Goal: Information Seeking & Learning: Learn about a topic

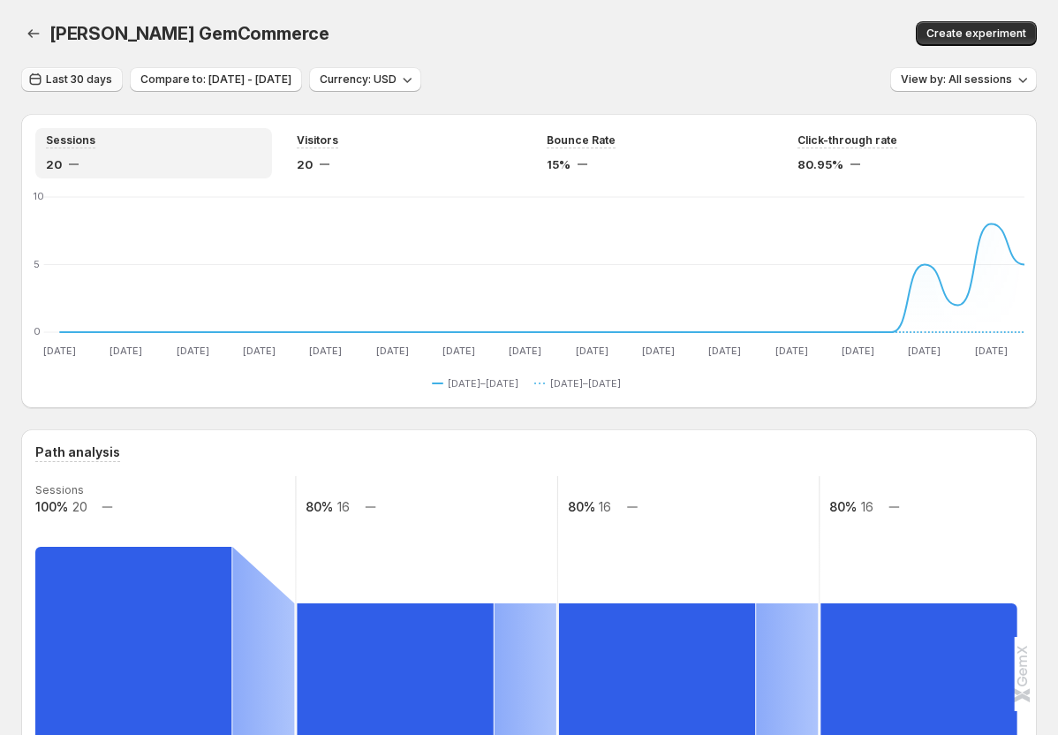
click at [81, 76] on span "Last 30 days" at bounding box center [79, 79] width 66 height 14
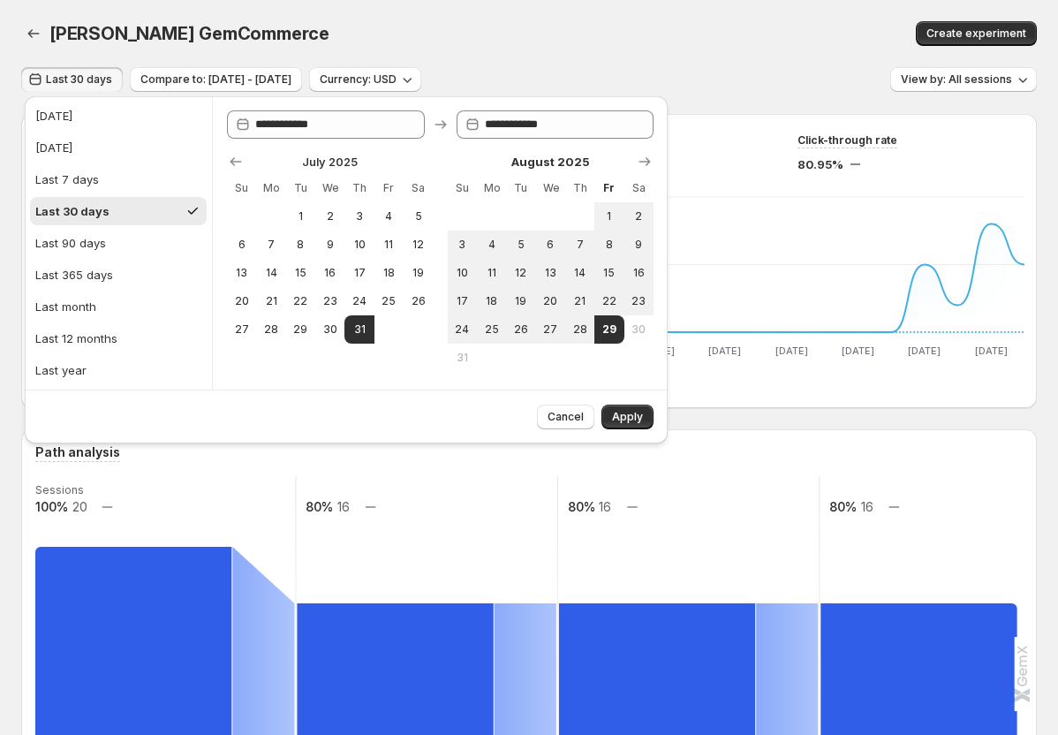
click at [473, 466] on div "Path analysis Sessions 100% 20 80% 16 80% 16 80% 16 Home page Added to cart Rea…" at bounding box center [529, 657] width 988 height 428
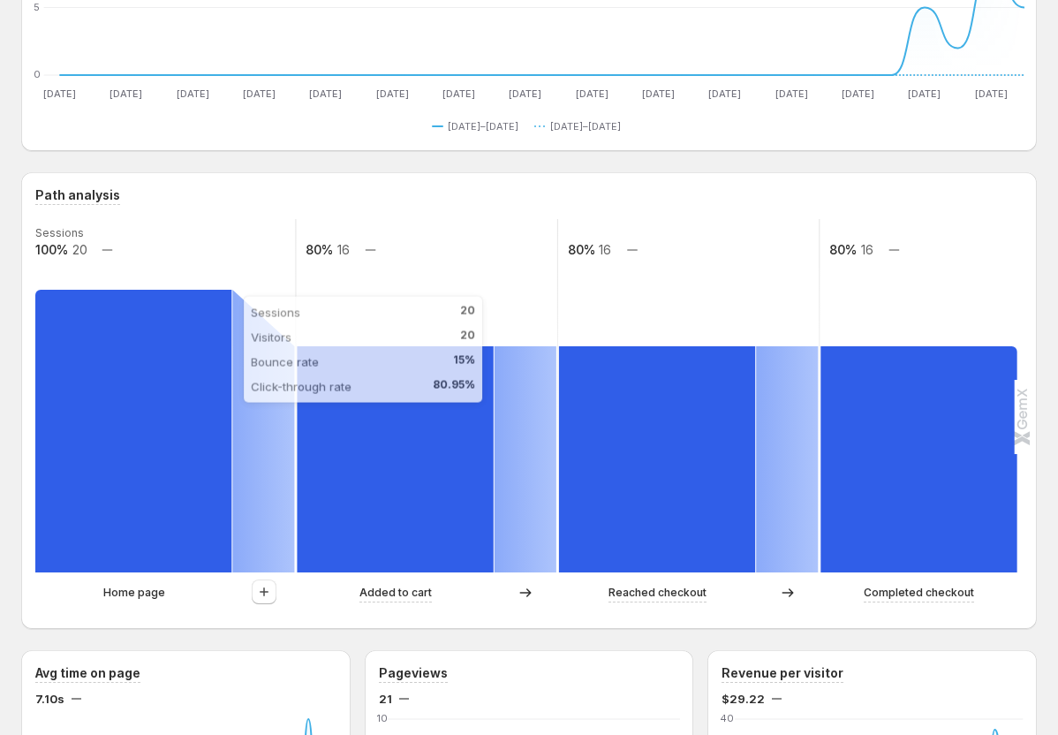
scroll to position [265, 0]
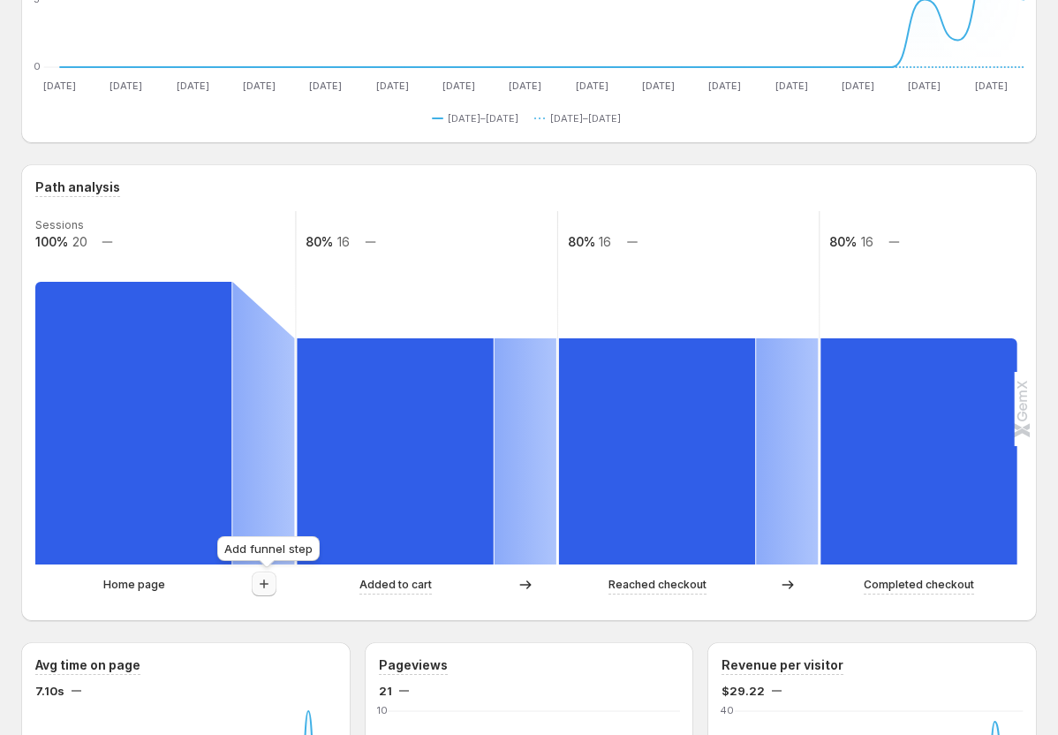
click at [266, 576] on icon "button" at bounding box center [264, 584] width 18 height 18
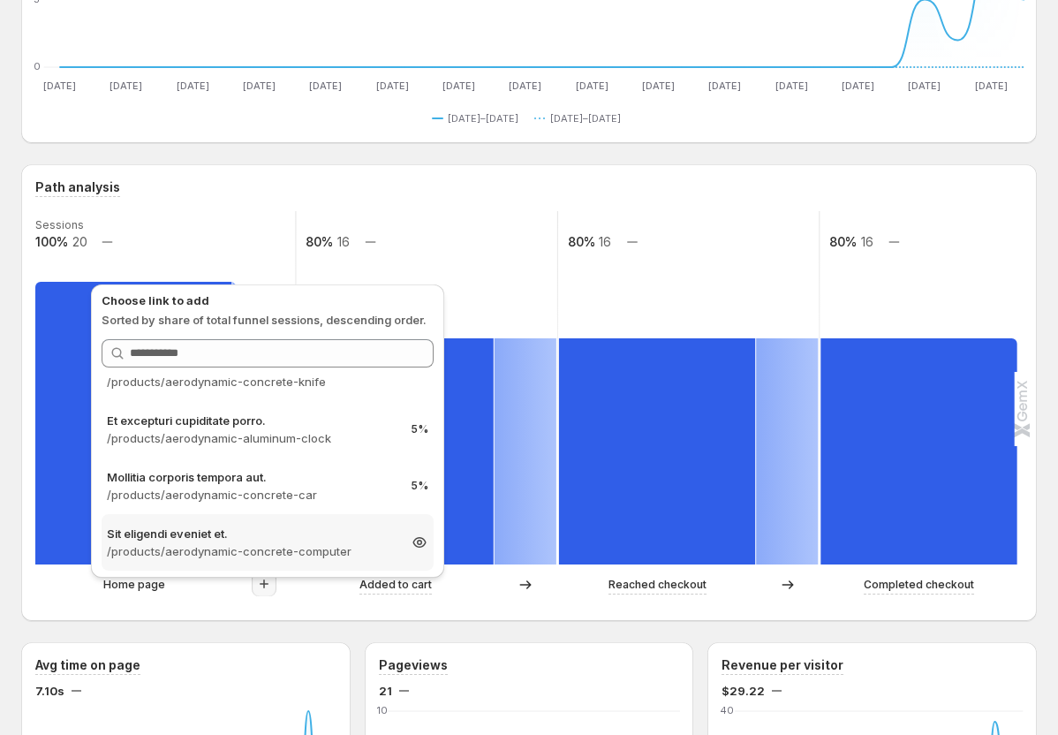
scroll to position [353, 0]
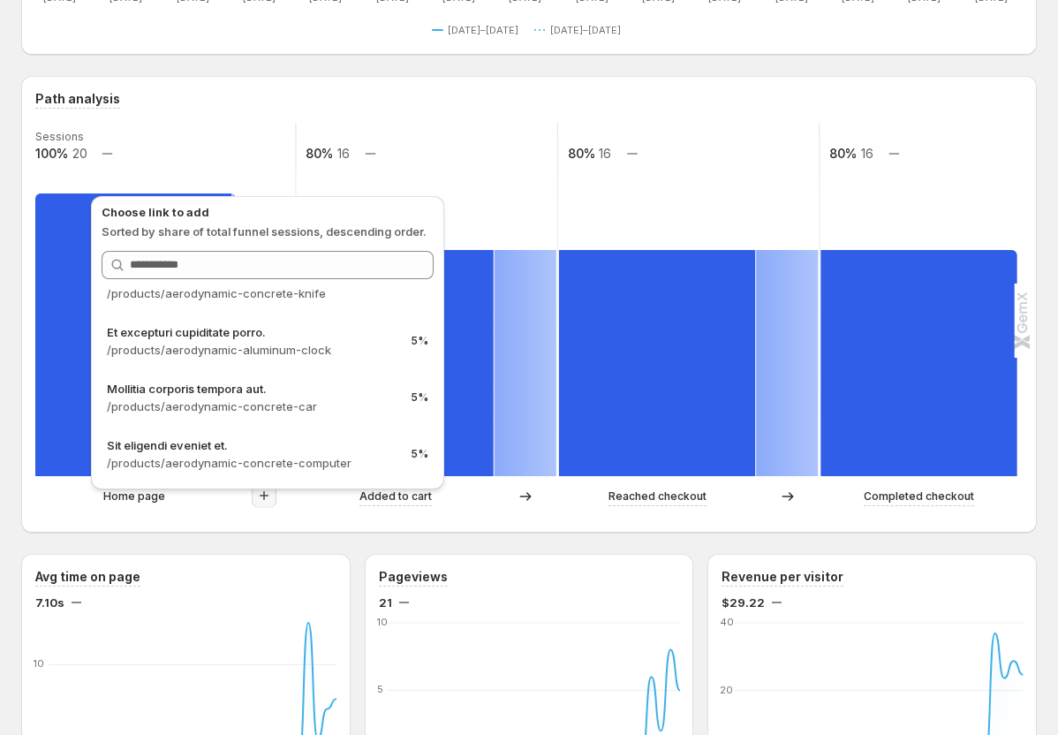
click at [680, 90] on div "Path analysis" at bounding box center [529, 99] width 988 height 19
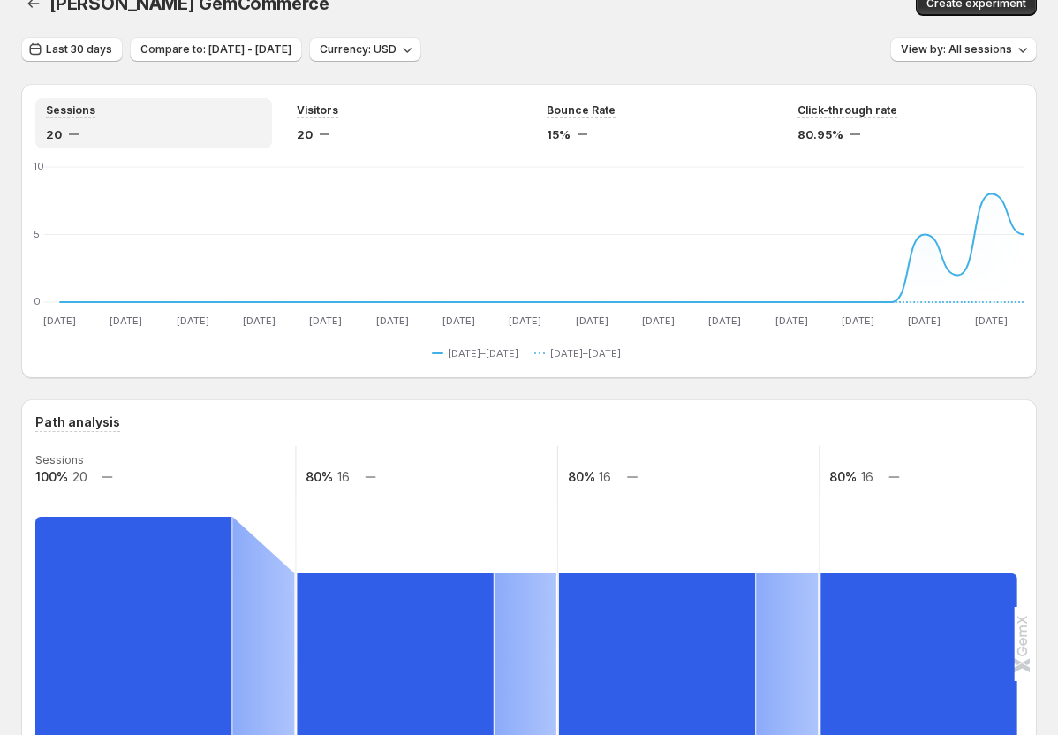
scroll to position [0, 0]
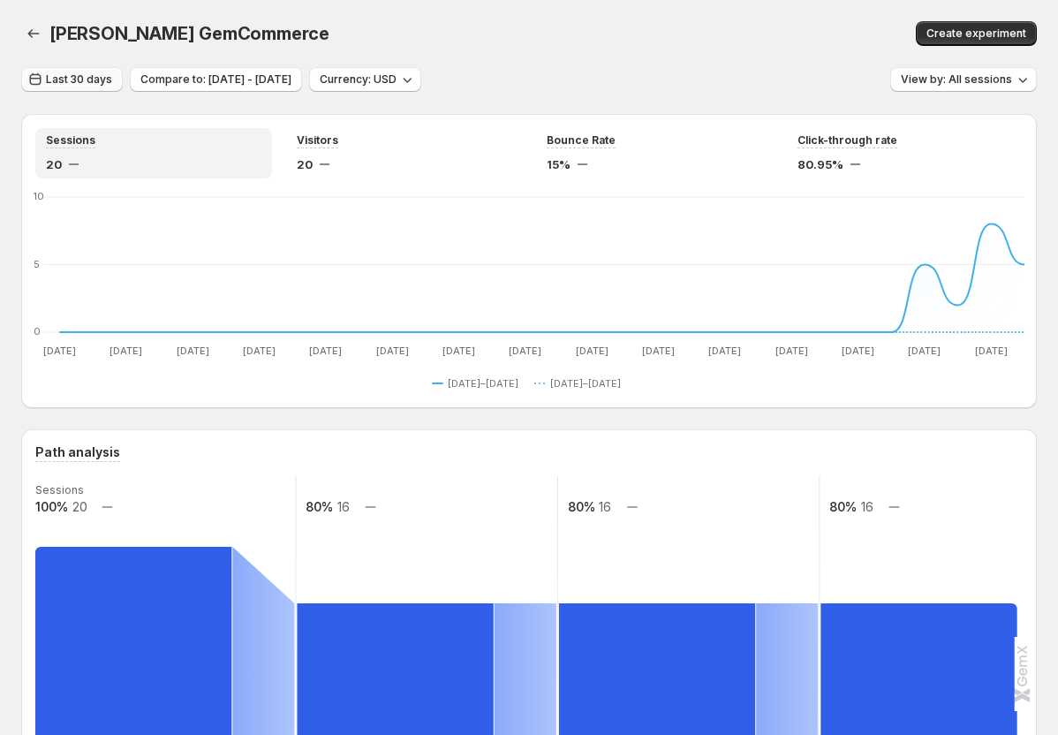
click at [85, 81] on span "Last 30 days" at bounding box center [79, 79] width 66 height 14
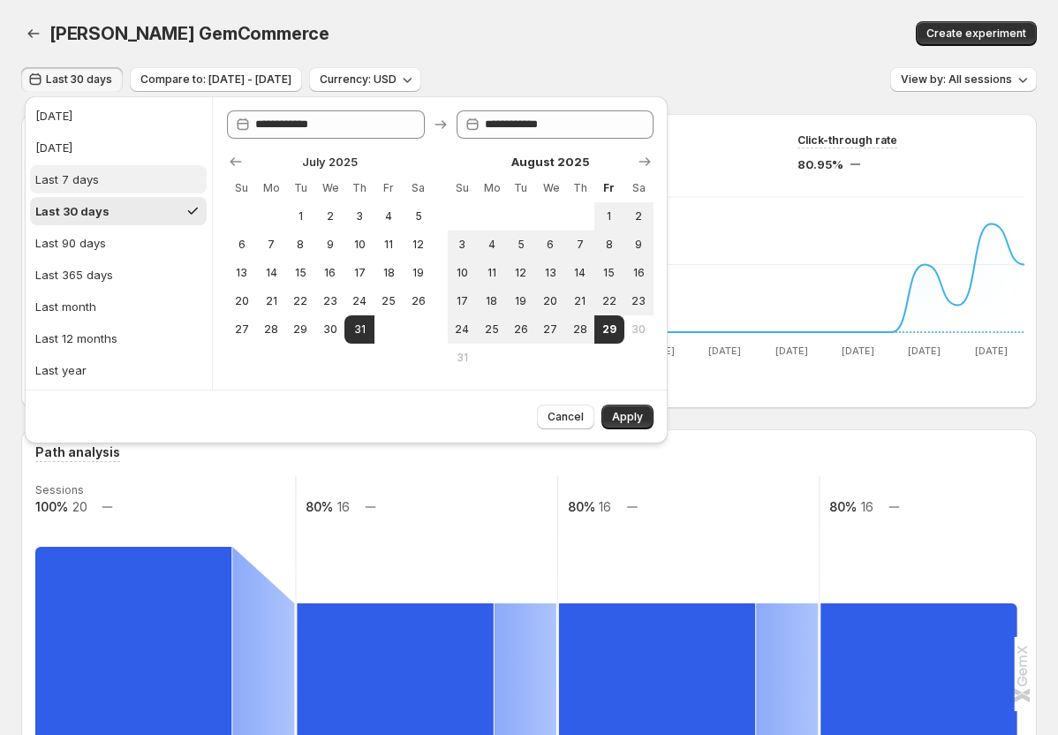
click at [109, 181] on button "Last 7 days" at bounding box center [118, 179] width 177 height 28
type input "**********"
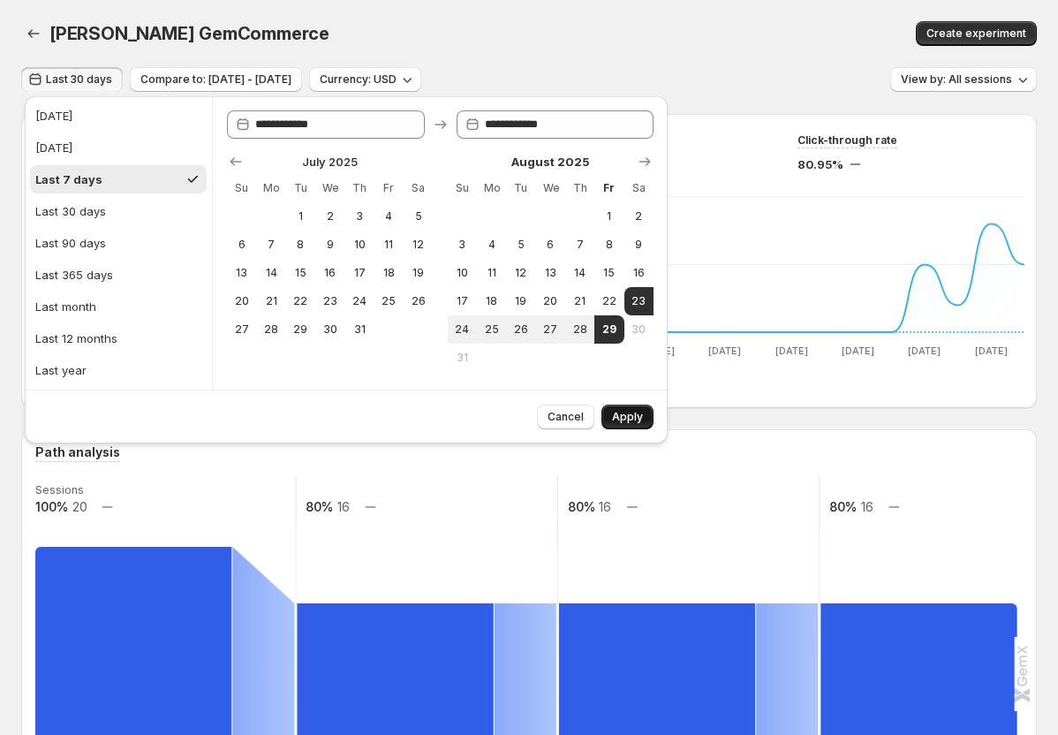
click at [641, 416] on span "Apply" at bounding box center [627, 417] width 31 height 14
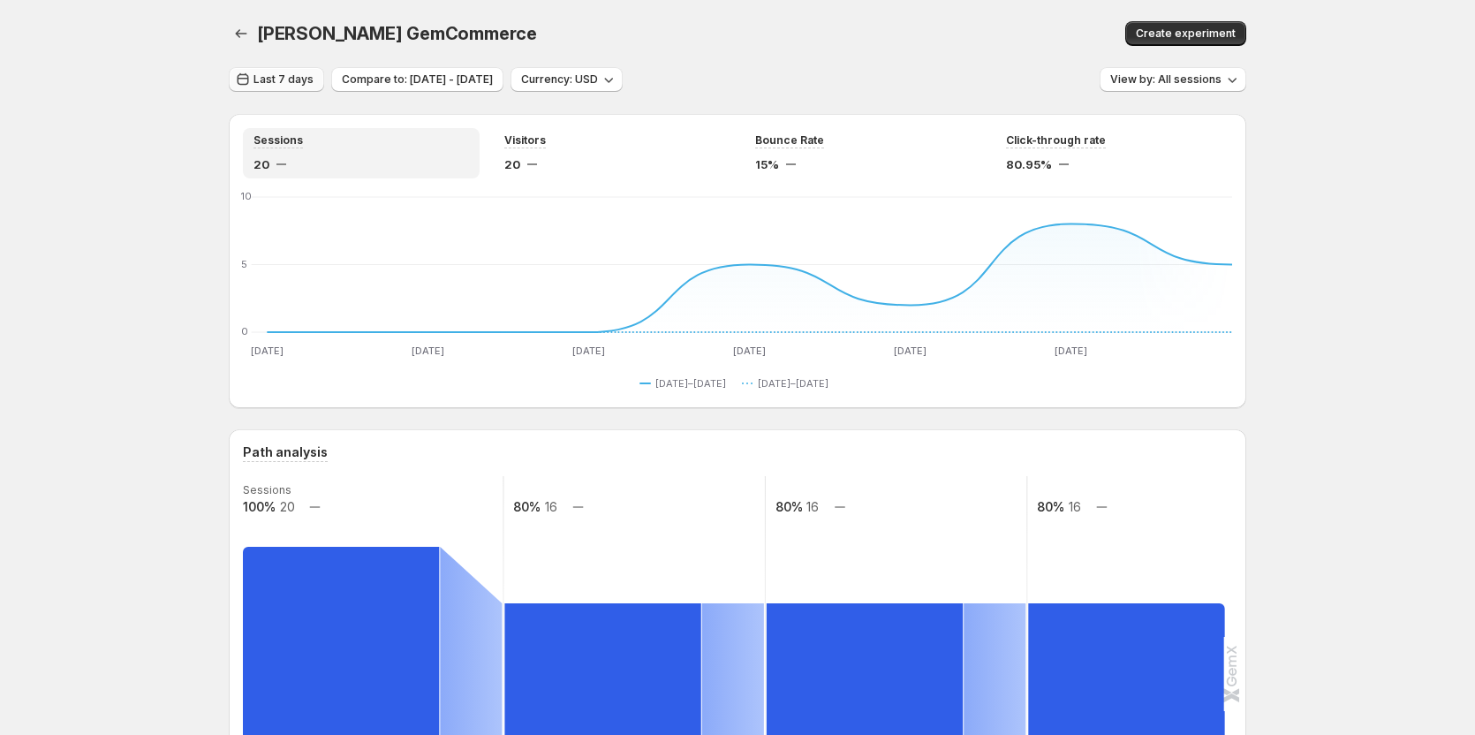
click at [276, 82] on span "Last 7 days" at bounding box center [284, 79] width 60 height 14
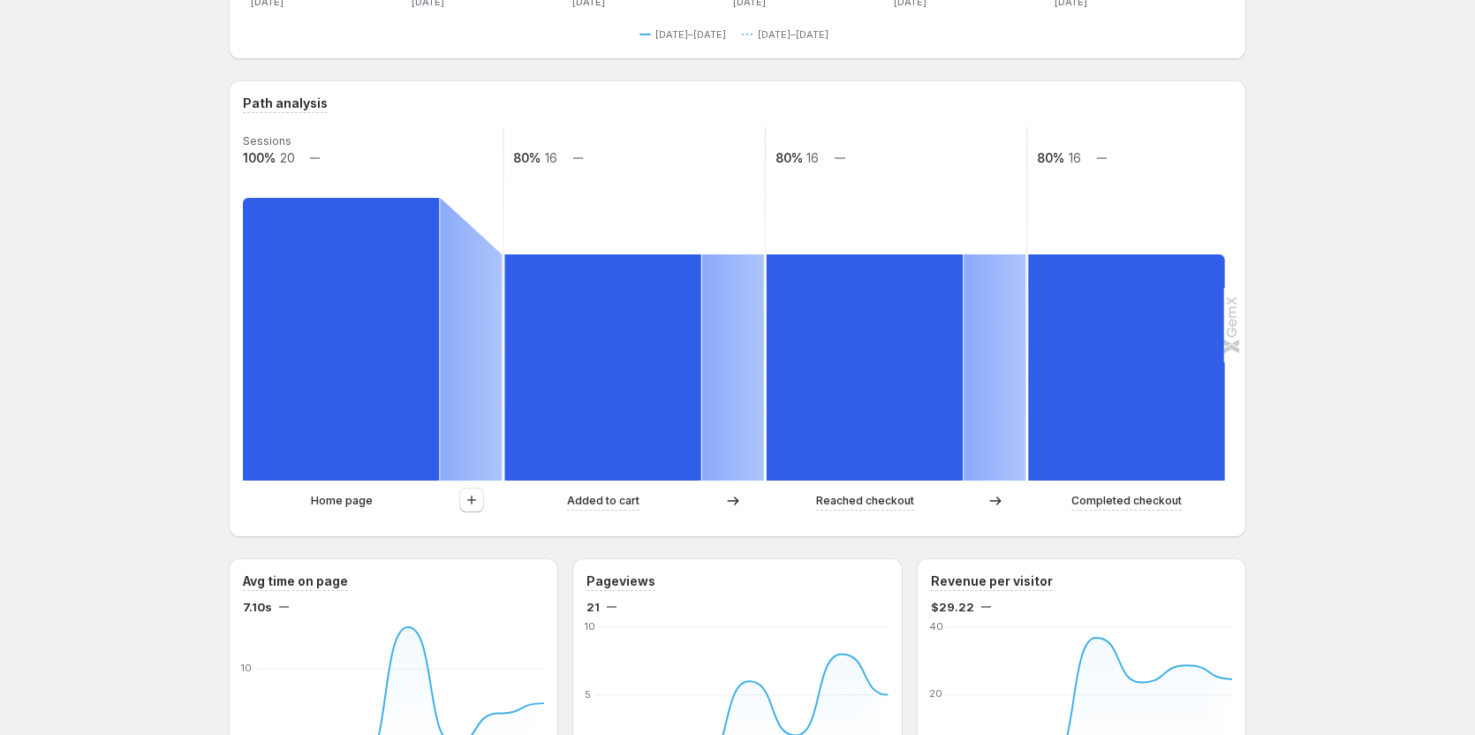
scroll to position [353, 0]
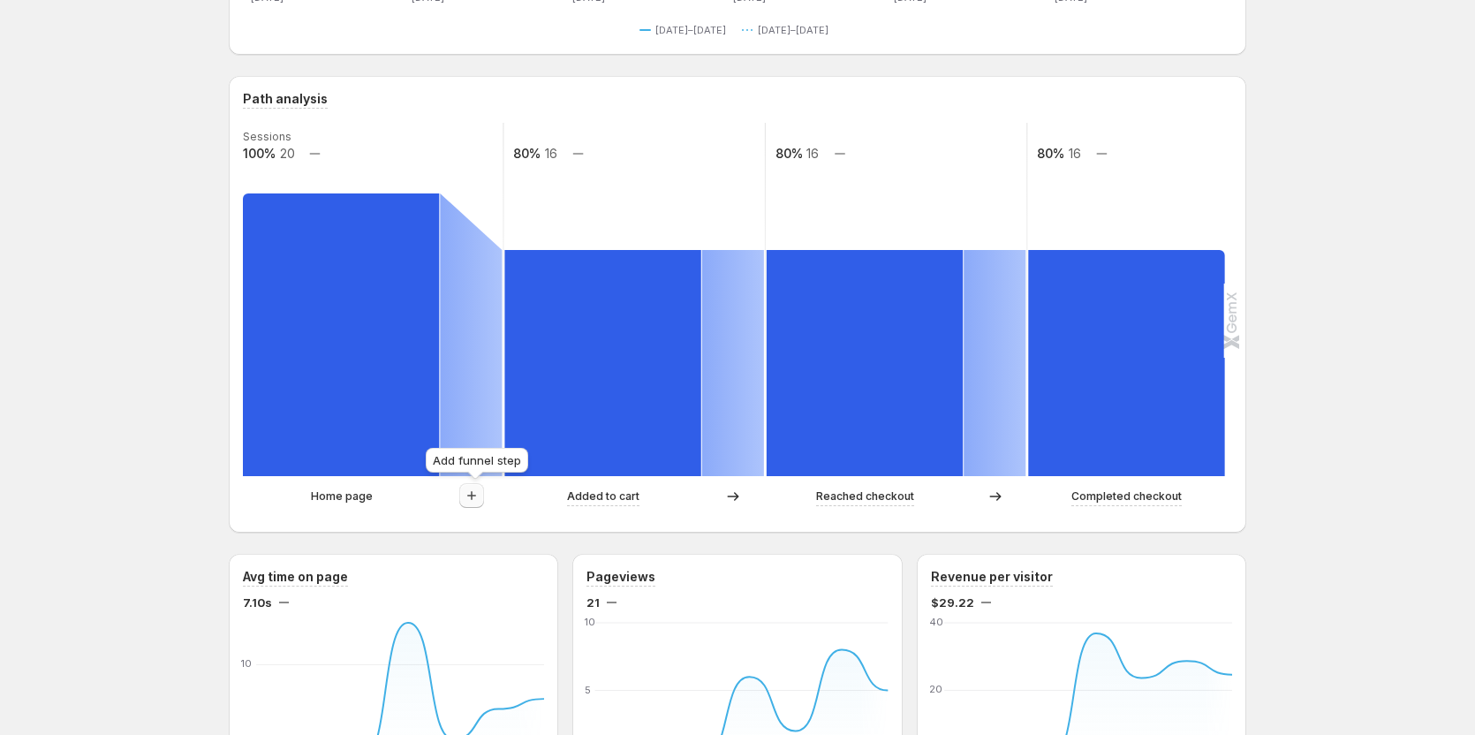
click at [477, 496] on icon "button" at bounding box center [472, 496] width 18 height 18
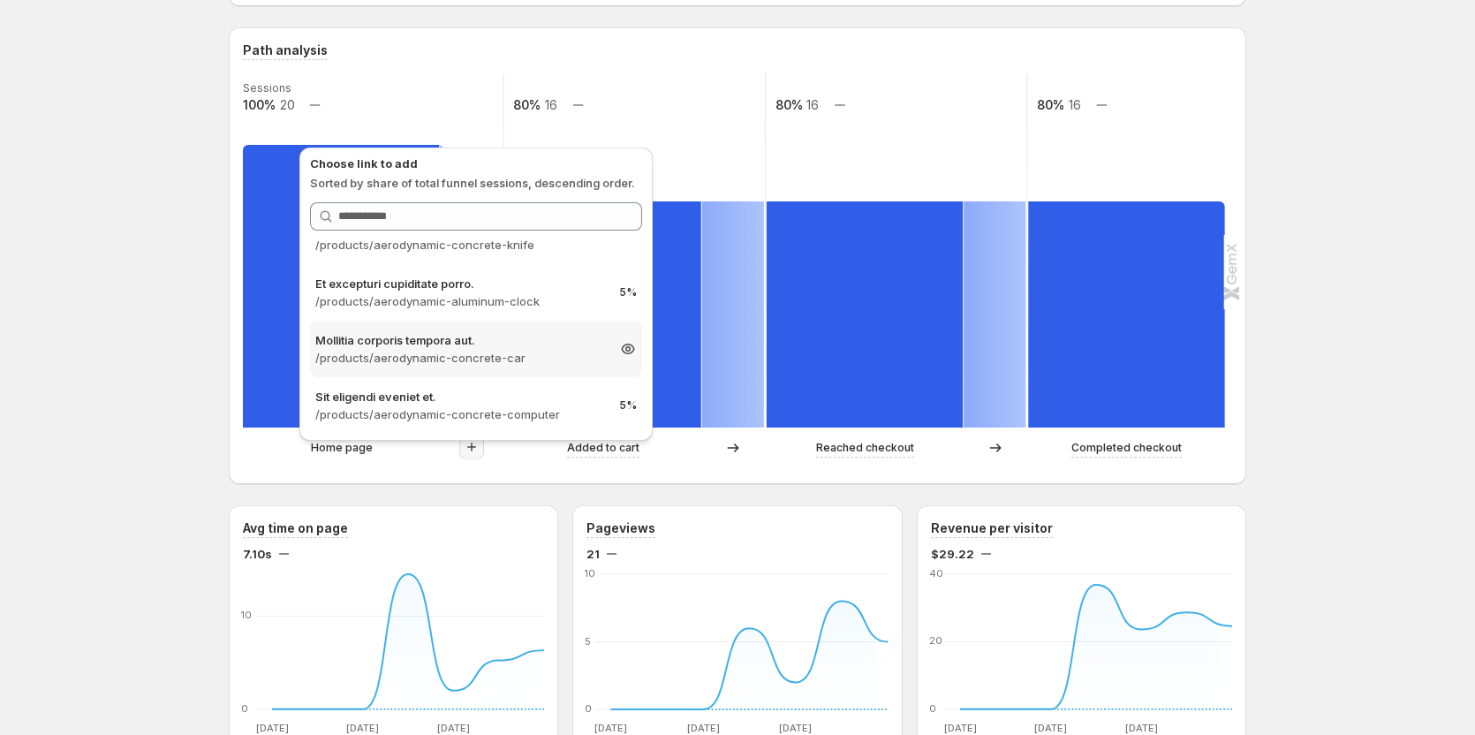
scroll to position [442, 0]
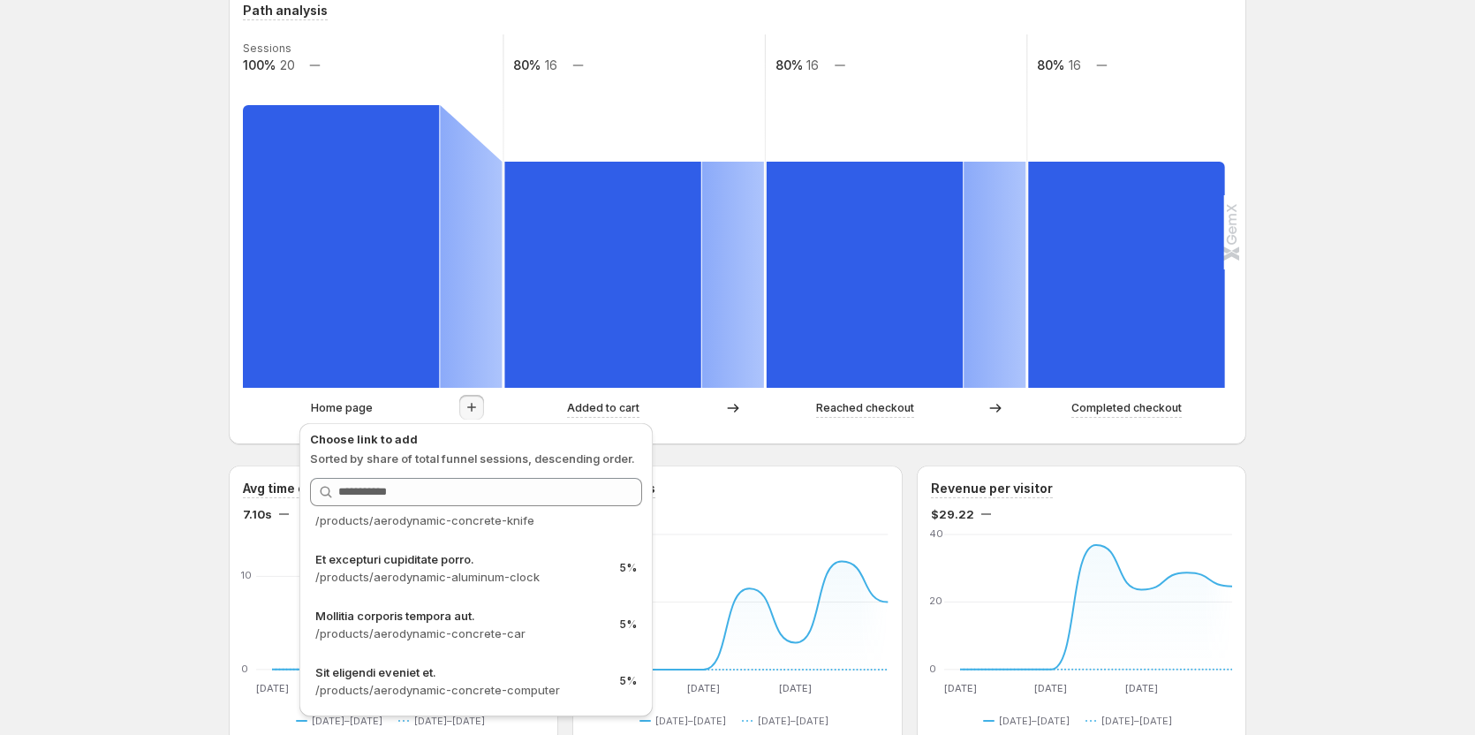
click at [196, 390] on div "[PERSON_NAME] GemCommerce. This page is ready [PERSON_NAME] GemCommerce Create …" at bounding box center [737, 675] width 1475 height 2234
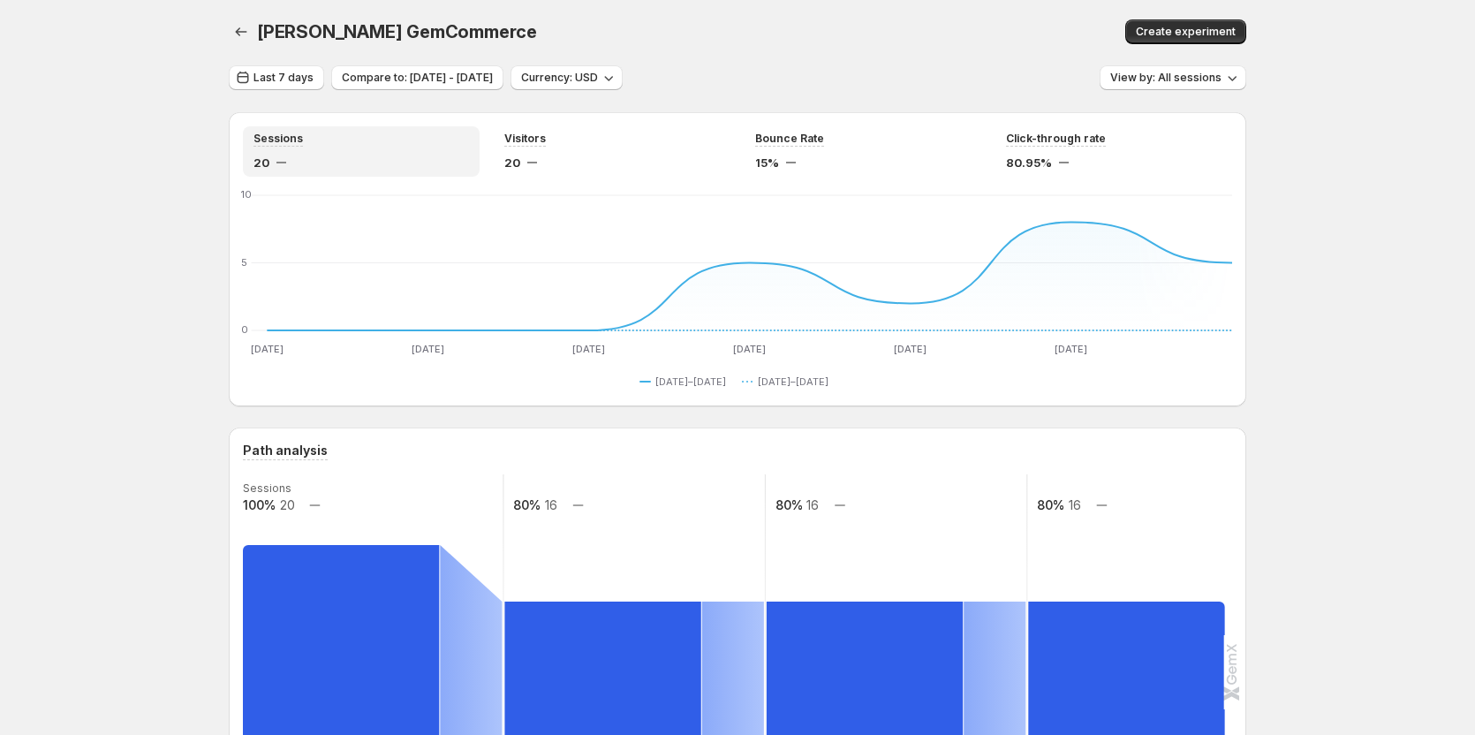
scroll to position [0, 0]
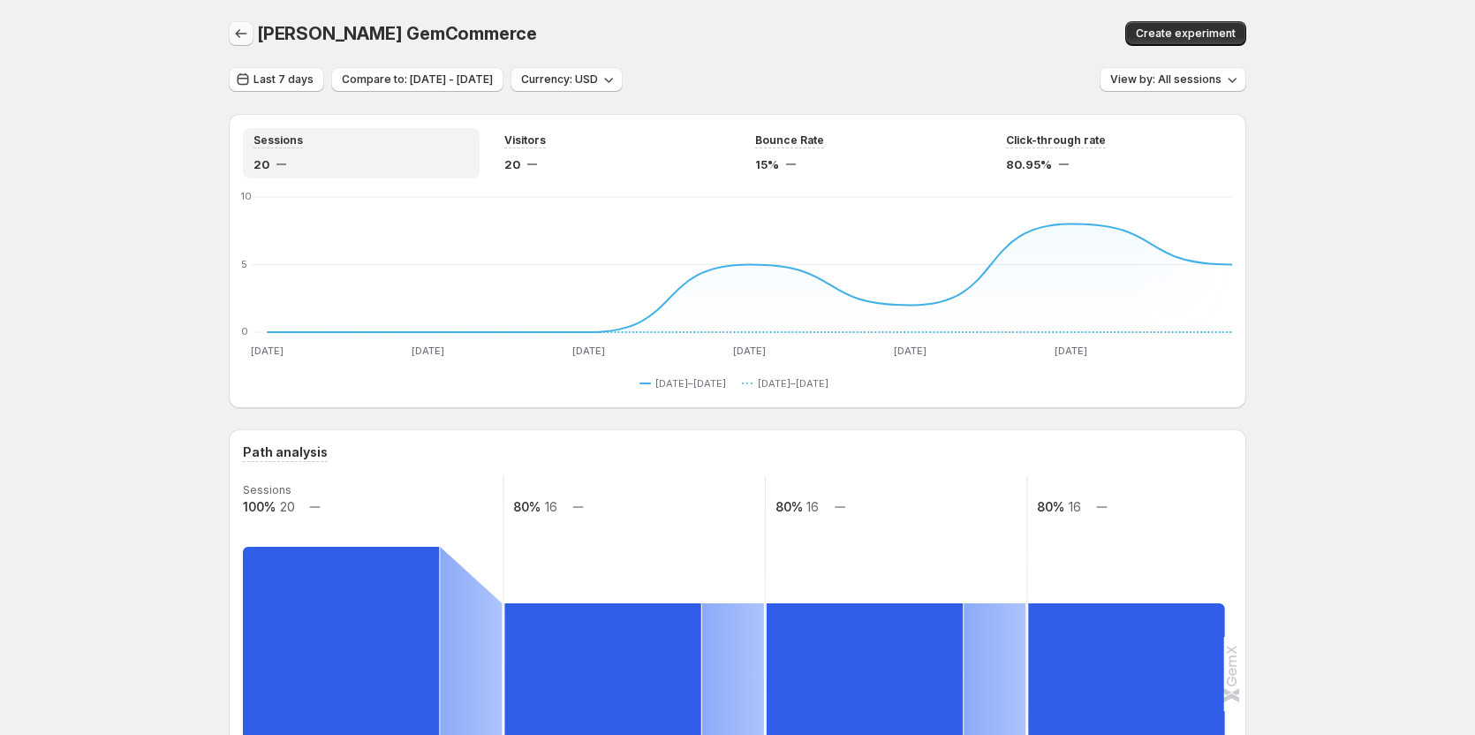
click at [239, 27] on icon "button" at bounding box center [241, 34] width 18 height 18
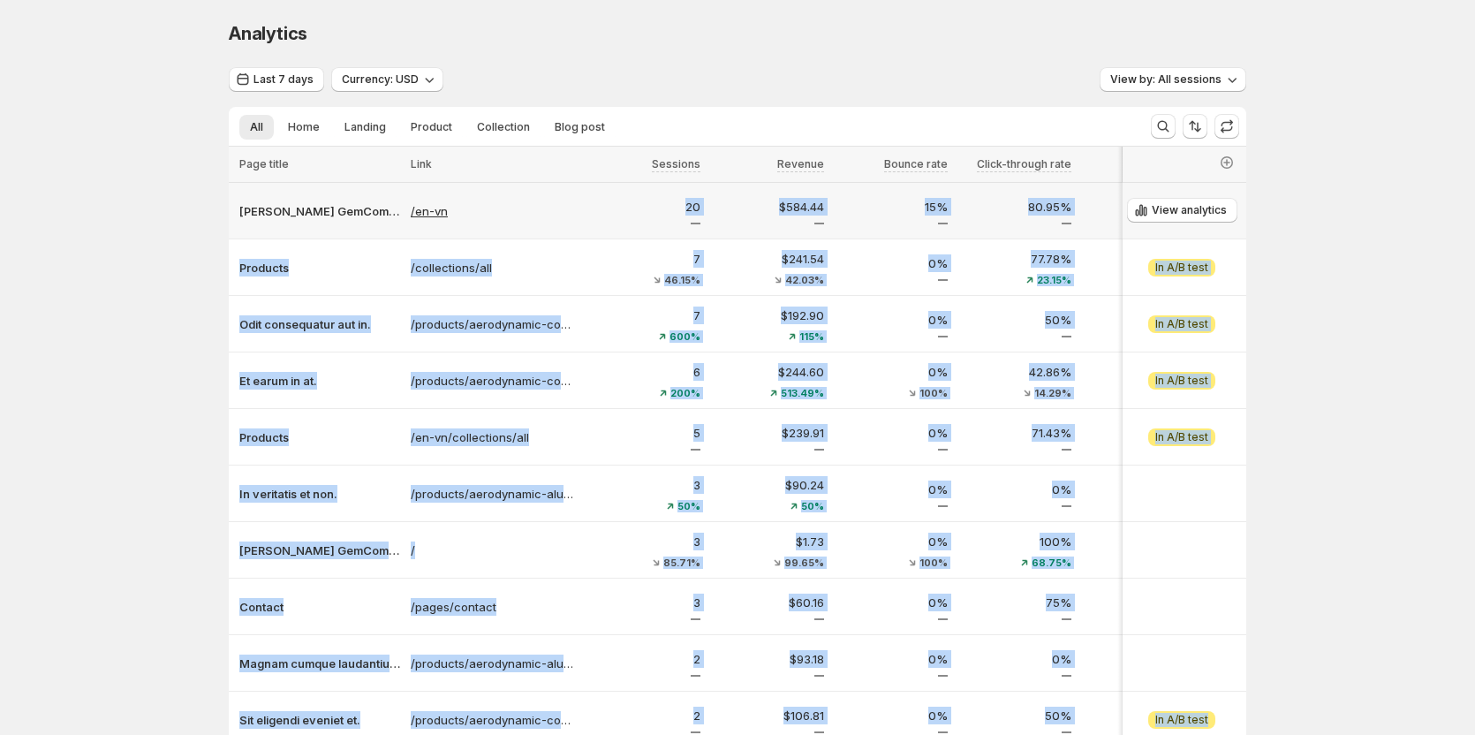
drag, startPoint x: 413, startPoint y: 196, endPoint x: 463, endPoint y: 216, distance: 54.3
click at [463, 216] on tbody "[PERSON_NAME] /en-vn 20 $584.44 15% 80.95% 18 16 16 $29.22 16 View analytics Pr…" at bounding box center [1103, 465] width 1748 height 565
click at [456, 201] on div "/en-vn" at bounding box center [493, 211] width 177 height 28
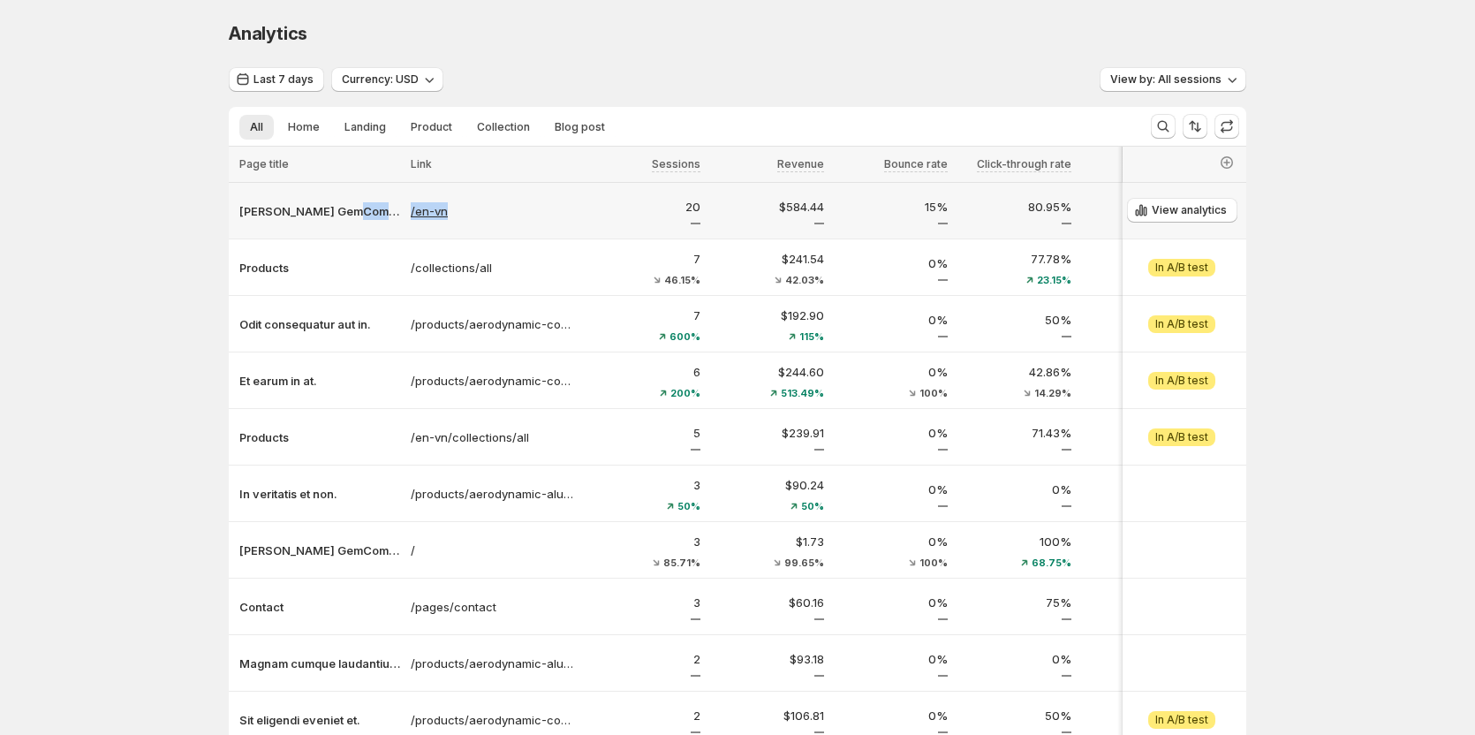
drag, startPoint x: 407, startPoint y: 194, endPoint x: 449, endPoint y: 205, distance: 42.8
click at [449, 205] on tr "[PERSON_NAME] /en-vn 20 $584.44 15% 80.95% 18 16 16 $29.22 16 View analytics" at bounding box center [1103, 211] width 1748 height 57
copy tr "/en-vn"
click at [320, 216] on p "[PERSON_NAME] GemCommerce" at bounding box center [319, 211] width 161 height 18
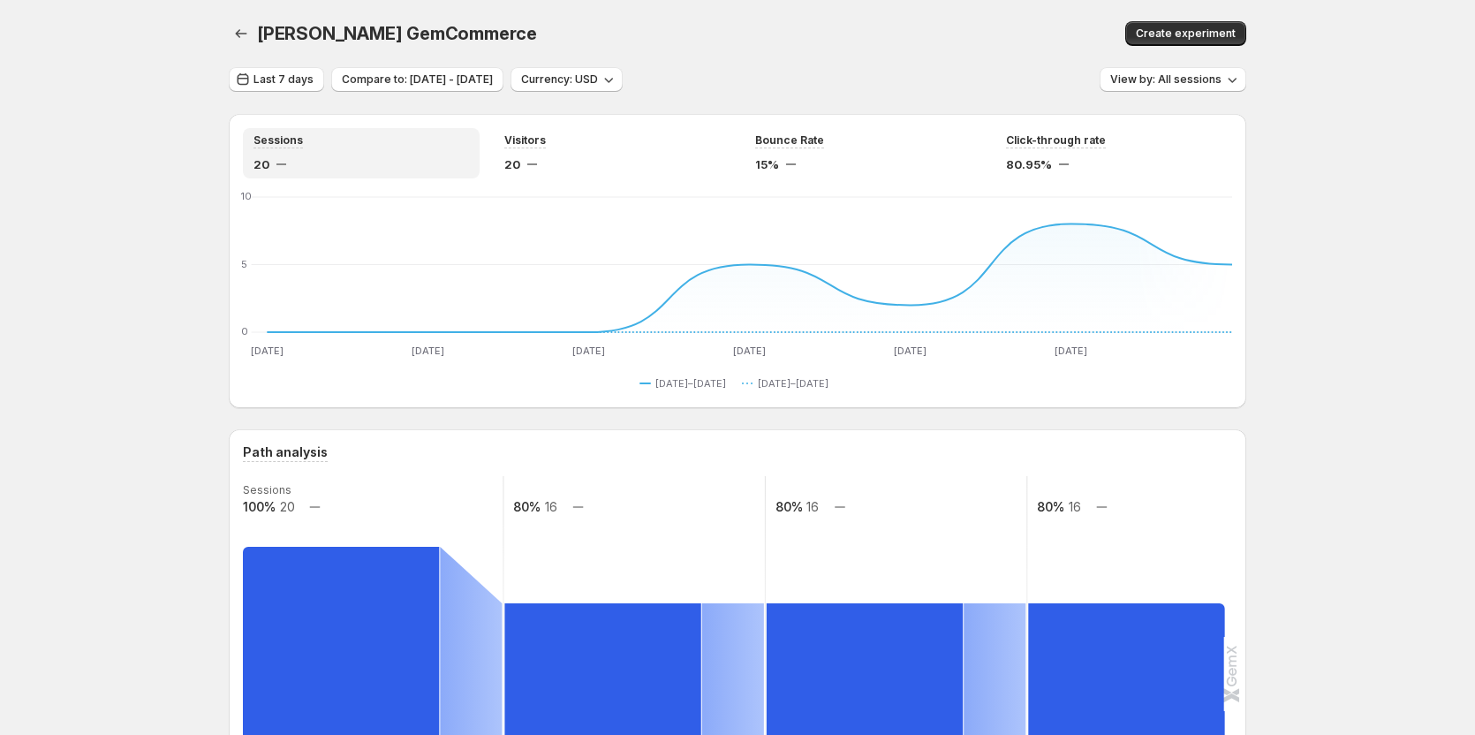
scroll to position [265, 0]
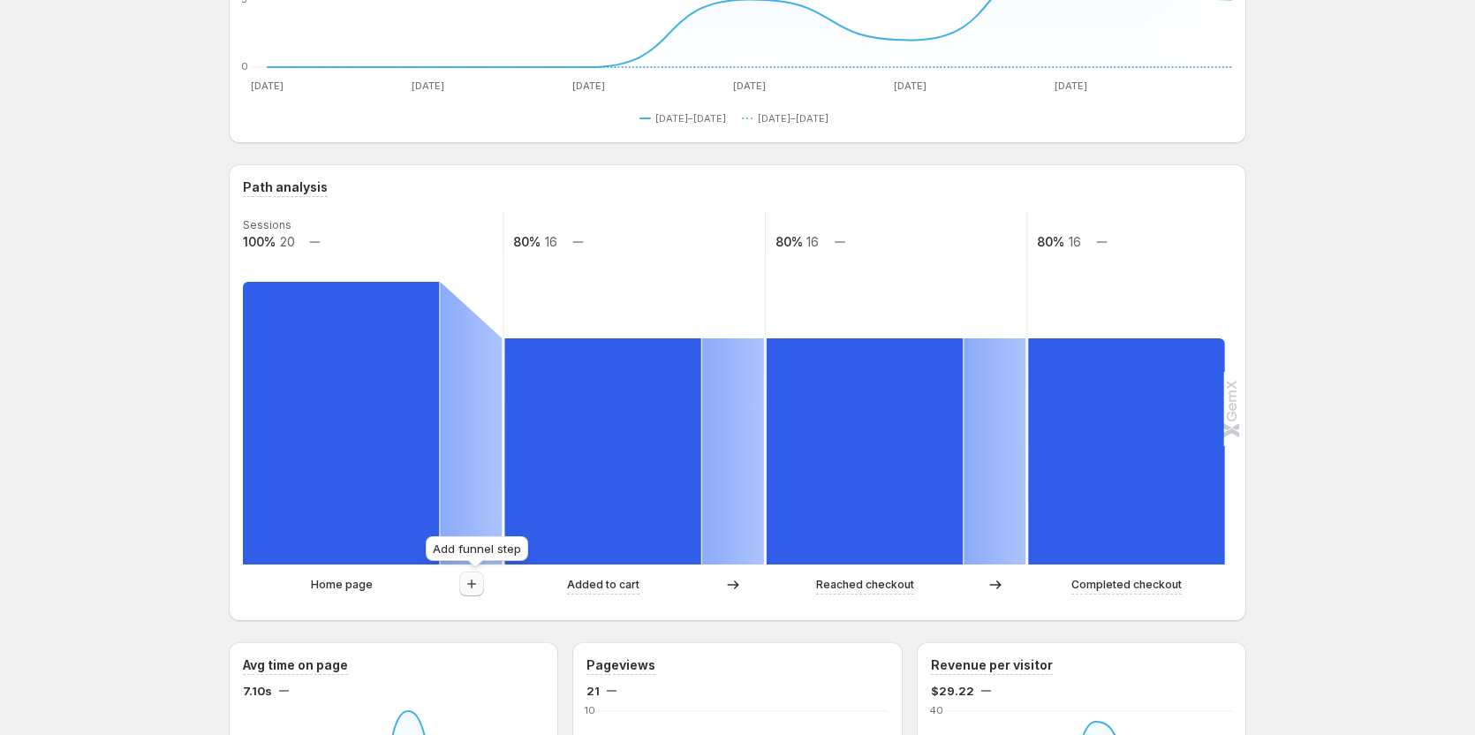
click at [474, 580] on icon "button" at bounding box center [472, 584] width 18 height 18
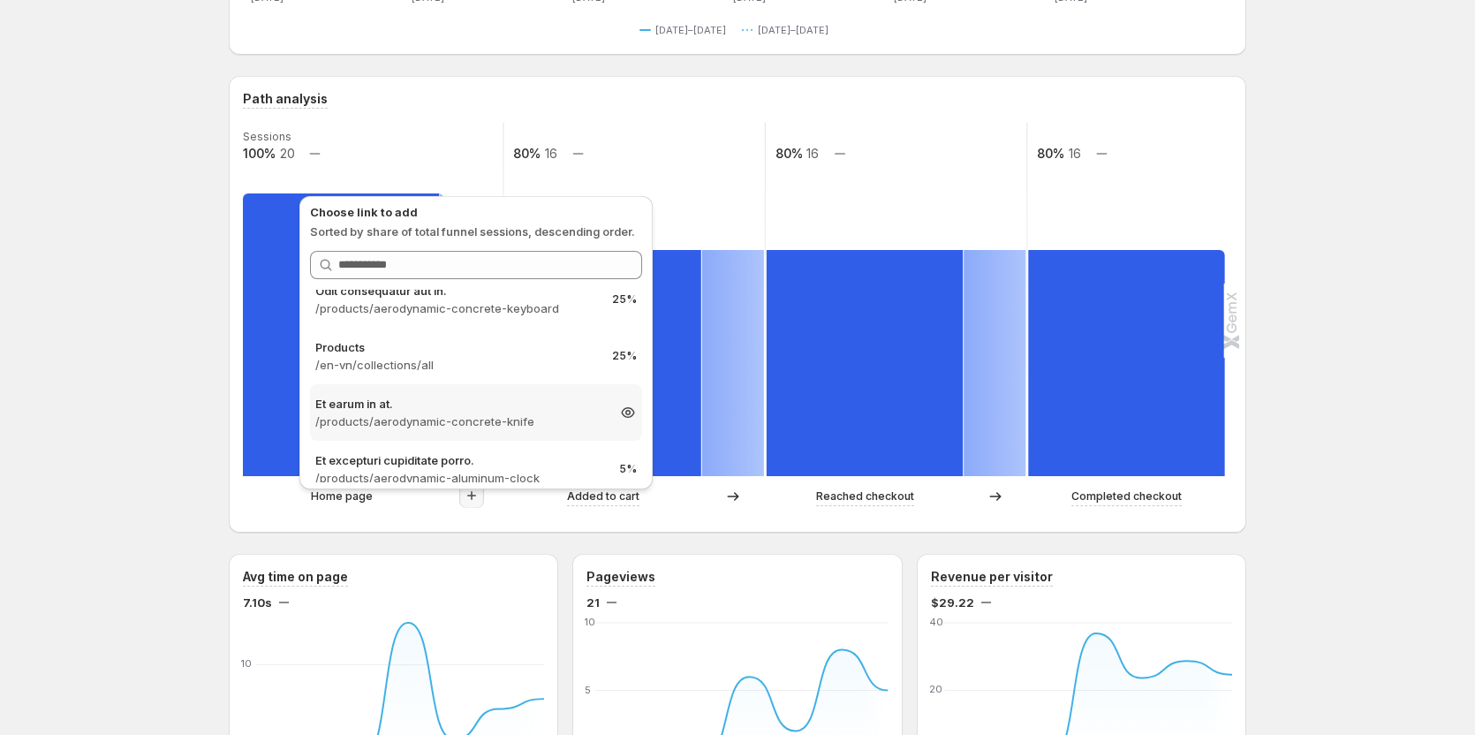
scroll to position [0, 0]
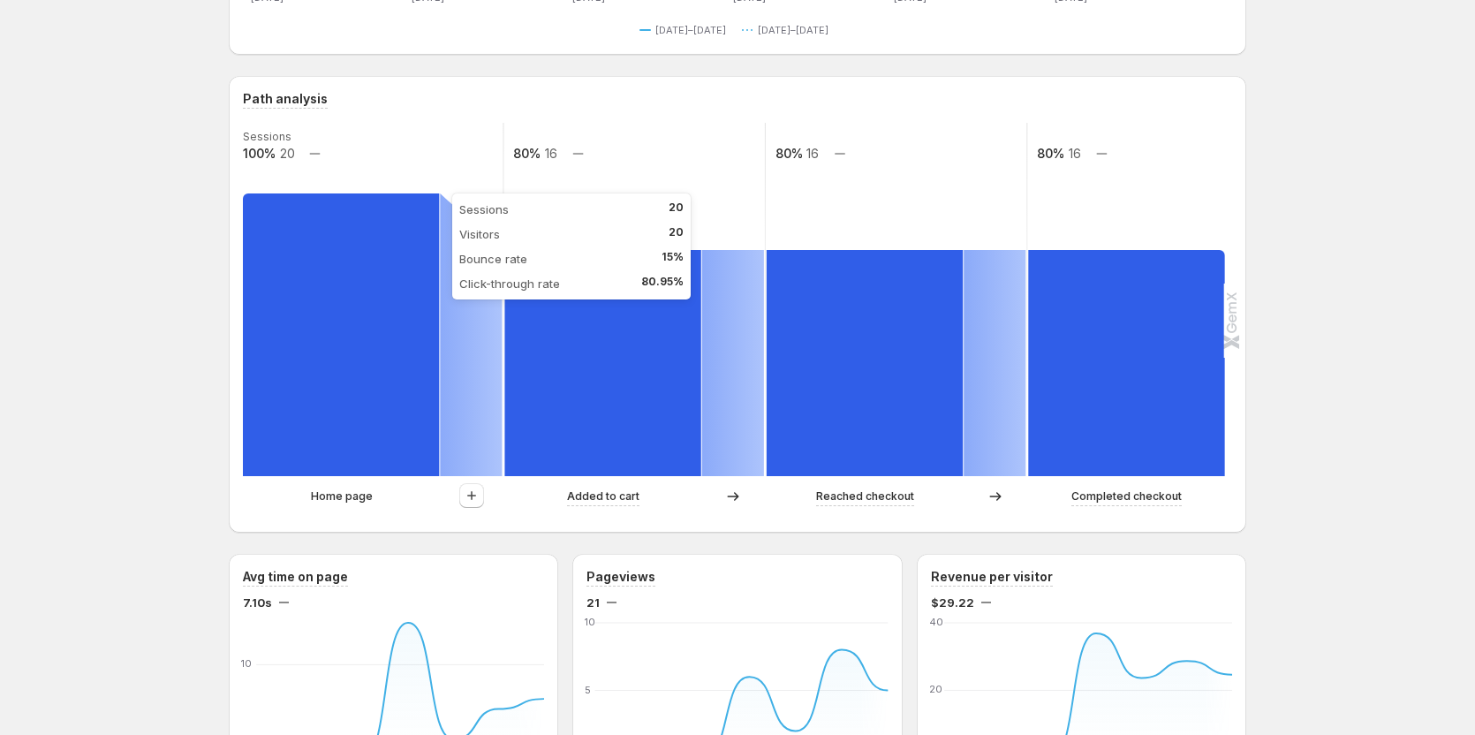
scroll to position [265, 0]
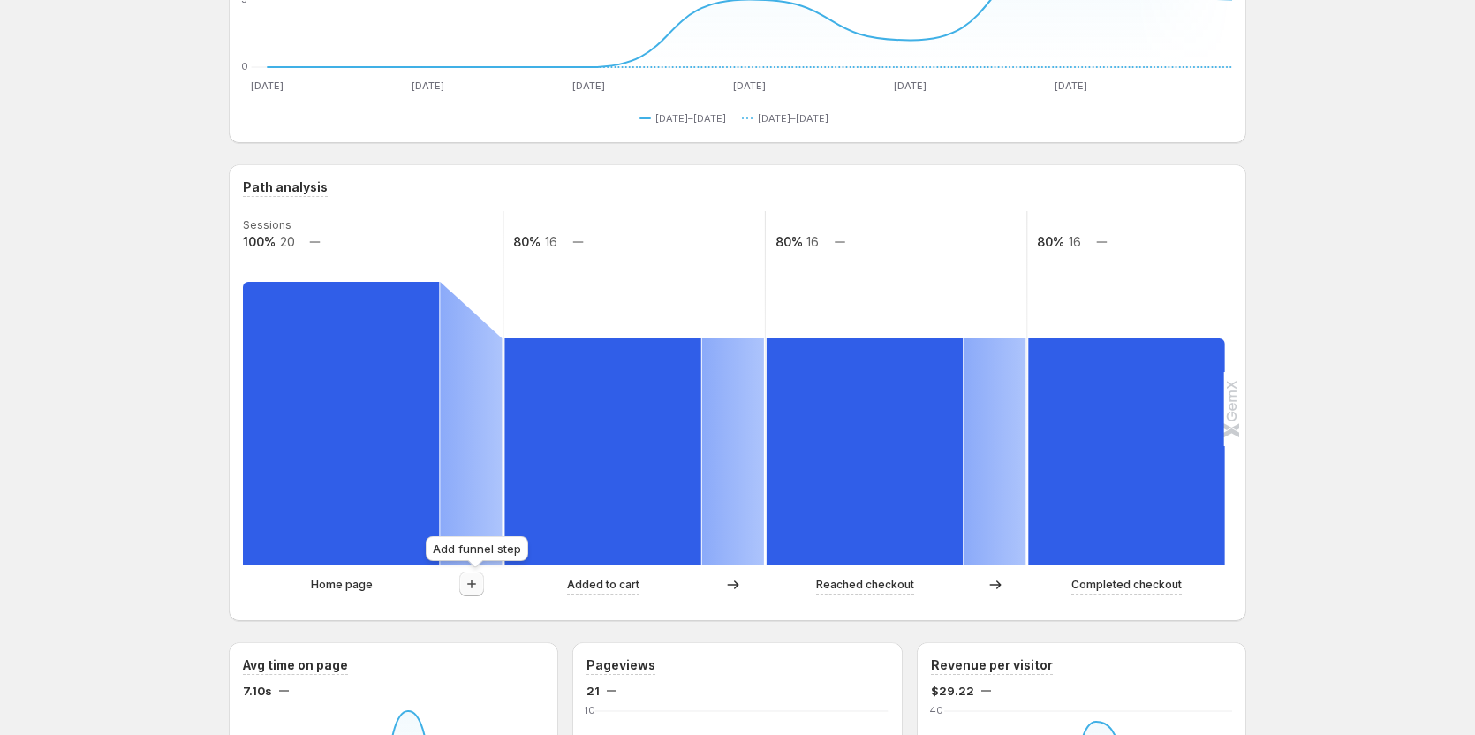
click at [478, 577] on icon "button" at bounding box center [472, 584] width 18 height 18
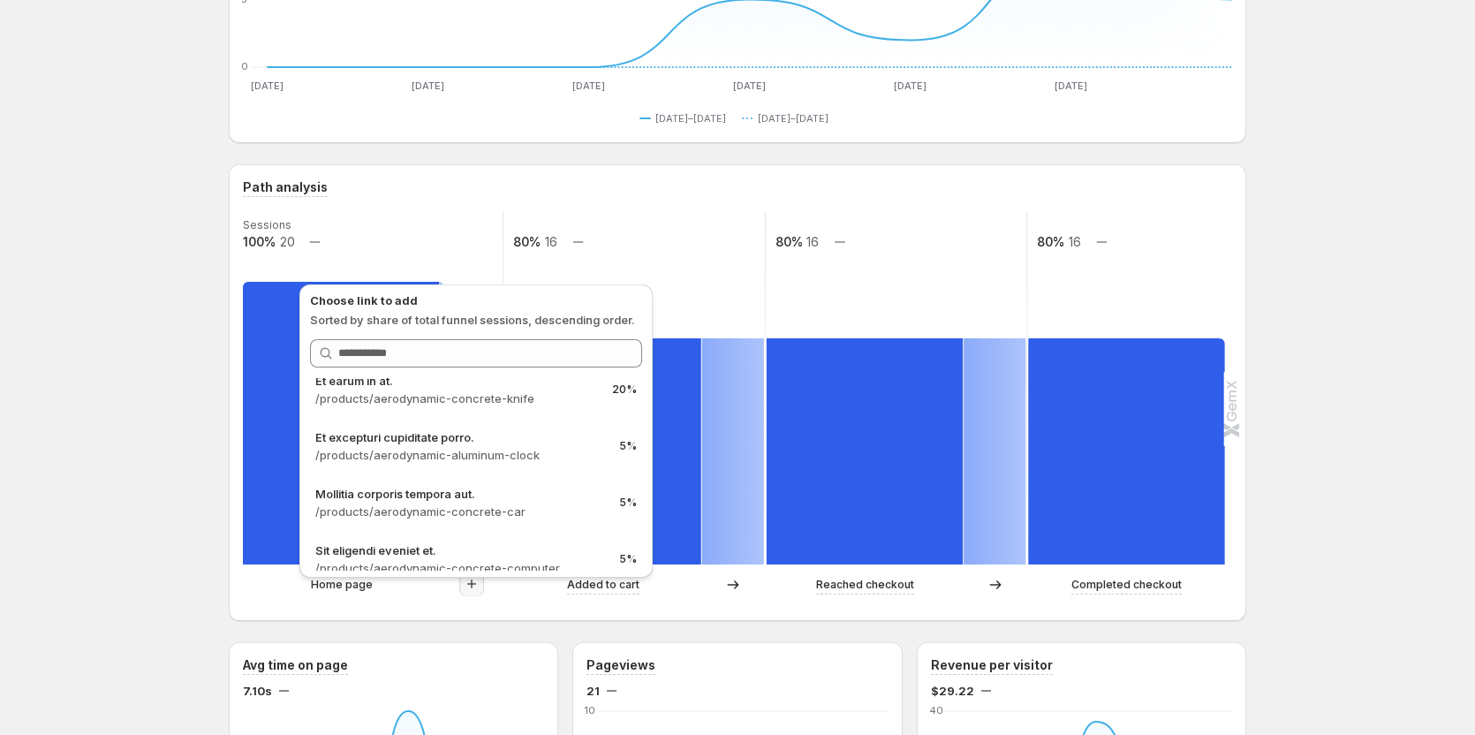
scroll to position [147, 0]
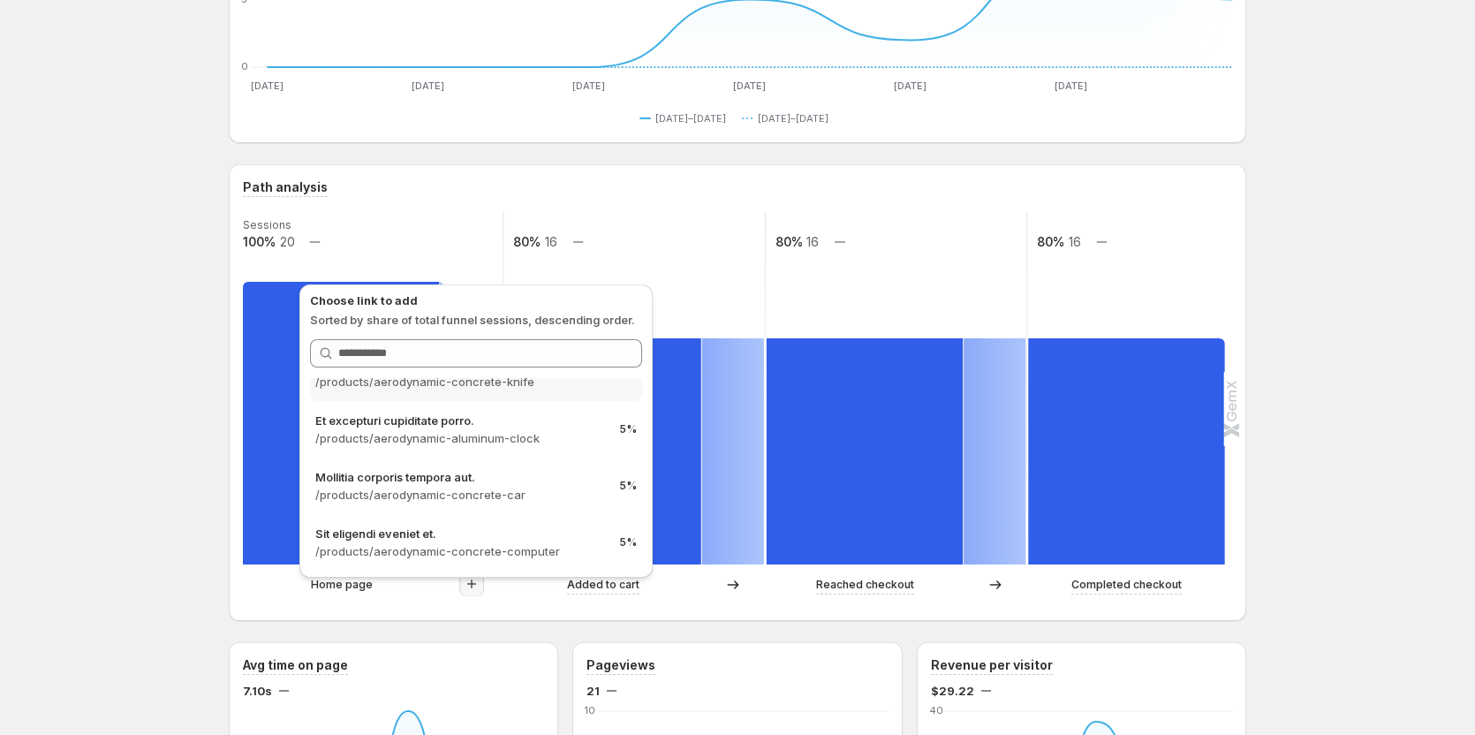
click at [496, 386] on p "/products/aerodynamic-concrete-knife" at bounding box center [460, 382] width 290 height 18
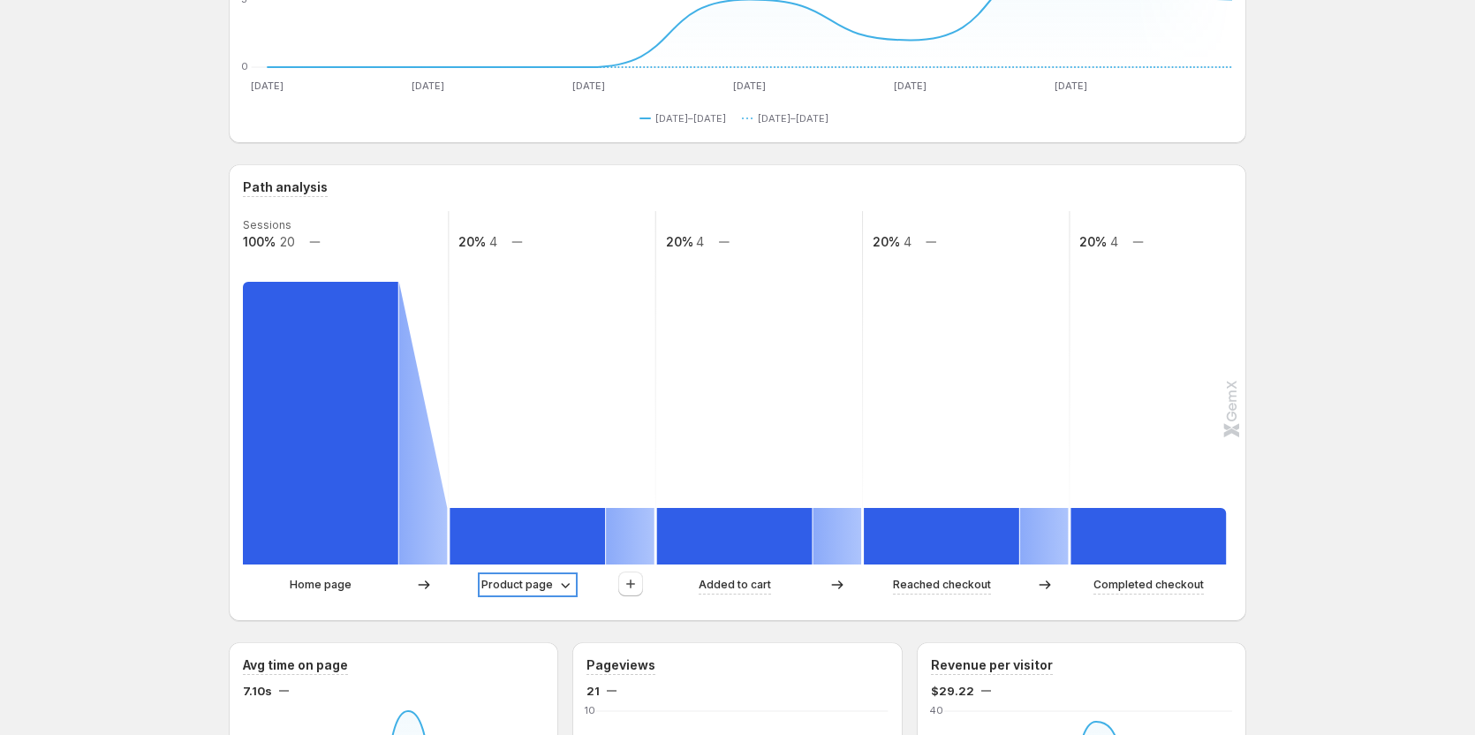
click at [526, 581] on p "Product page" at bounding box center [517, 585] width 72 height 18
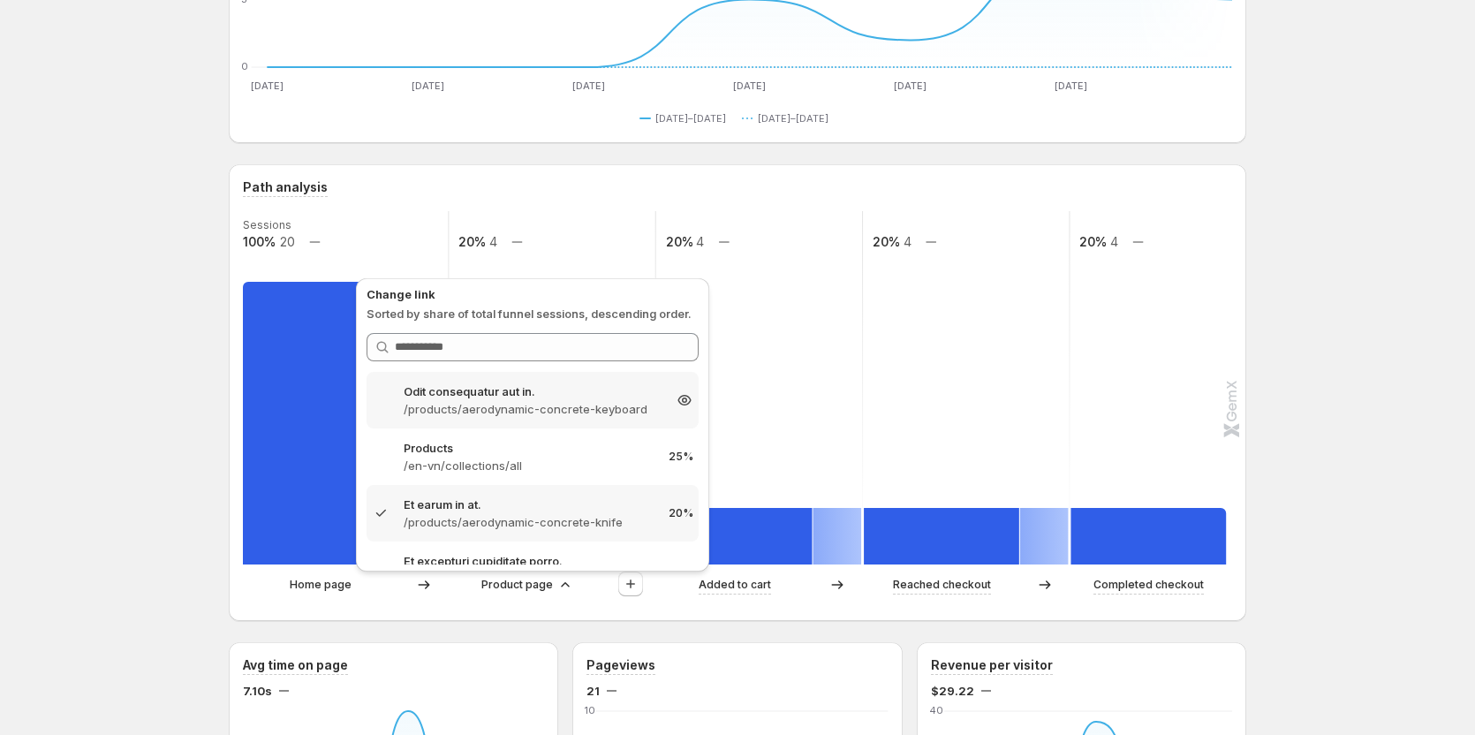
click at [504, 407] on p "/products/aerodynamic-concrete-keyboard" at bounding box center [533, 409] width 258 height 18
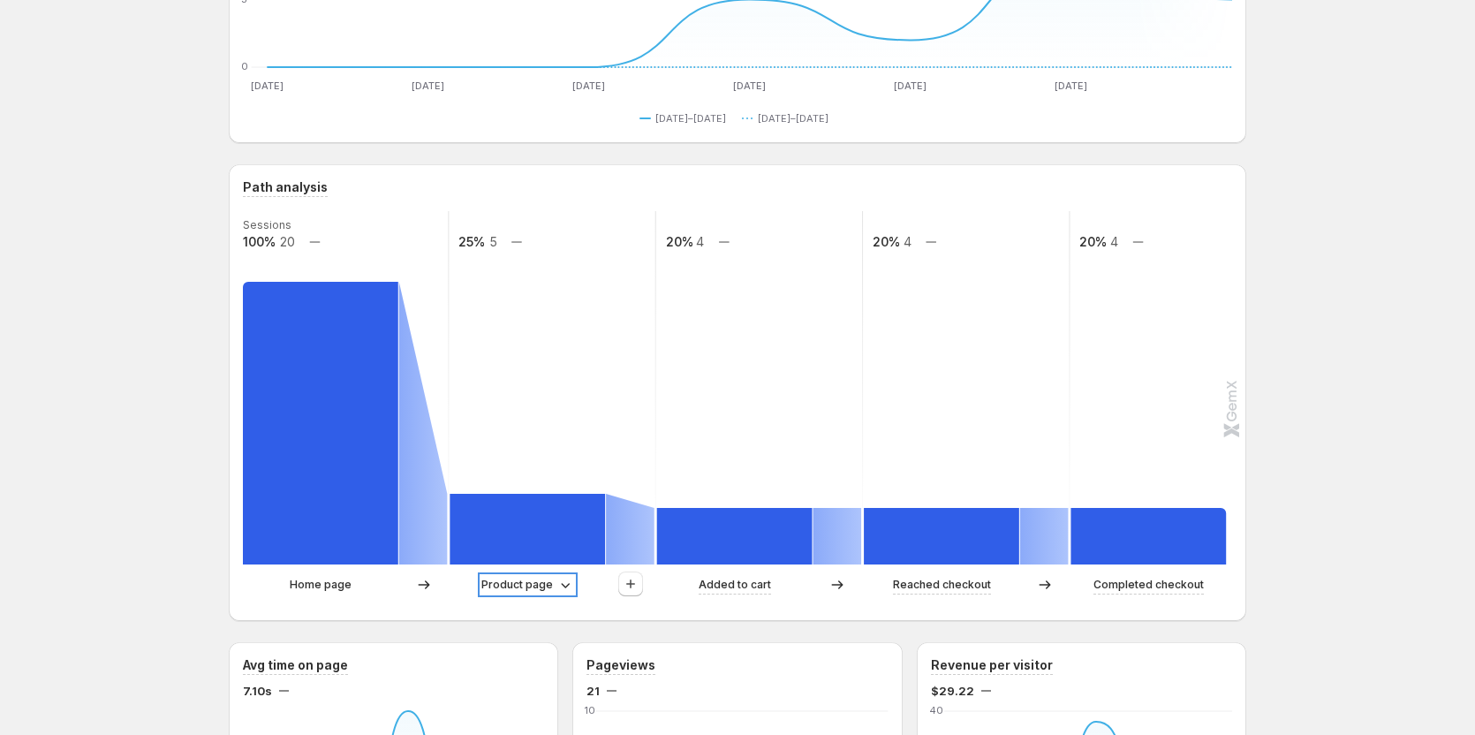
click at [532, 576] on p "Product page" at bounding box center [517, 585] width 72 height 18
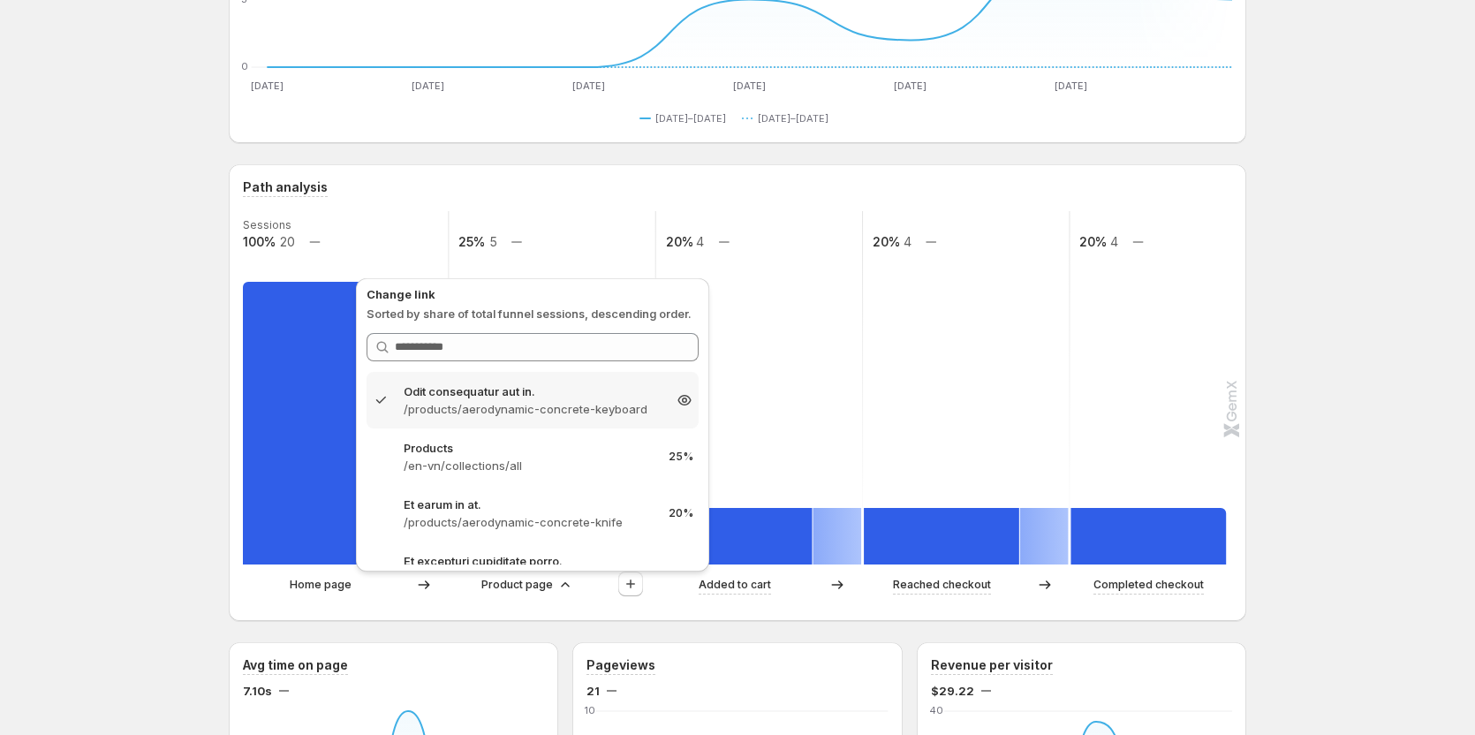
click at [490, 401] on p "/products/aerodynamic-concrete-keyboard" at bounding box center [533, 409] width 258 height 18
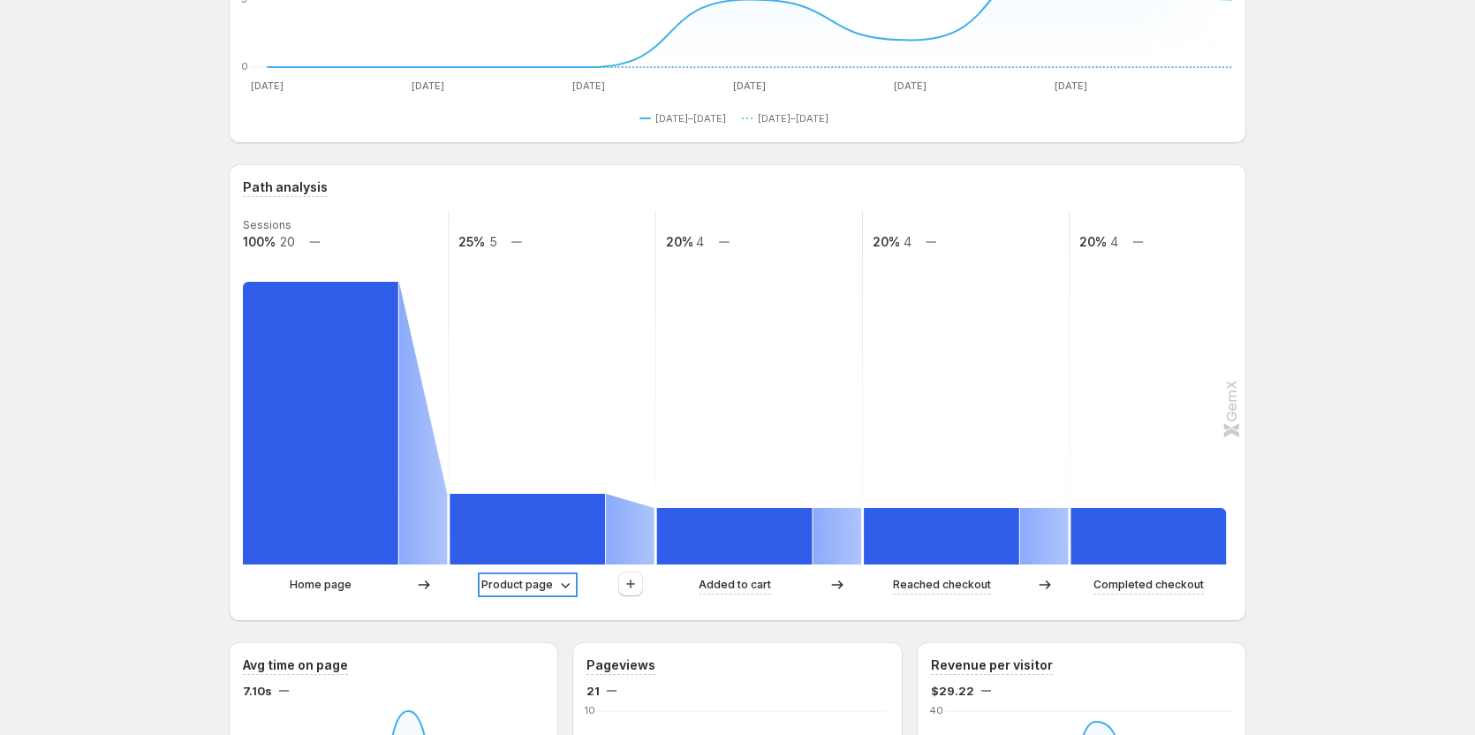
click at [516, 584] on p "Product page" at bounding box center [517, 585] width 72 height 18
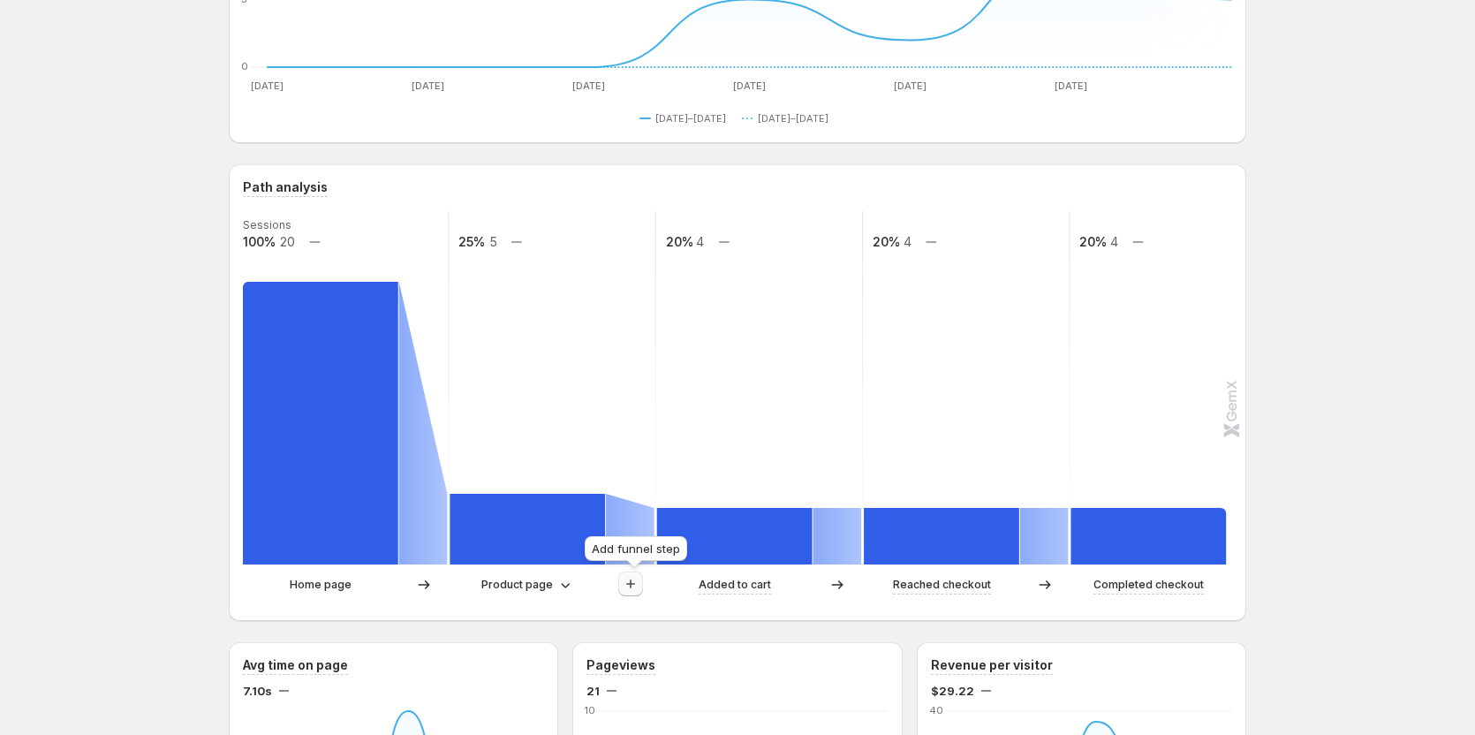
click at [635, 576] on icon "button" at bounding box center [631, 584] width 18 height 18
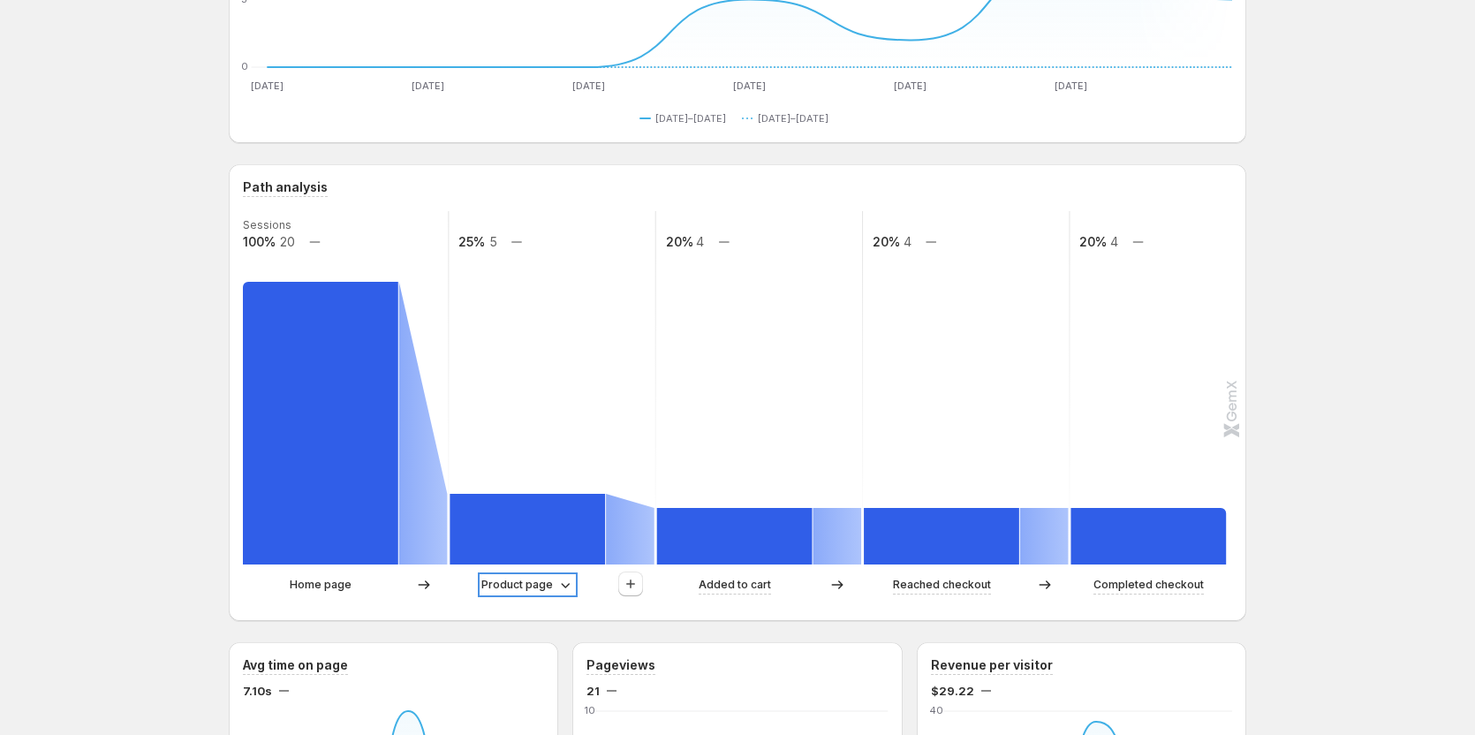
click at [545, 580] on p "Product page" at bounding box center [517, 585] width 72 height 18
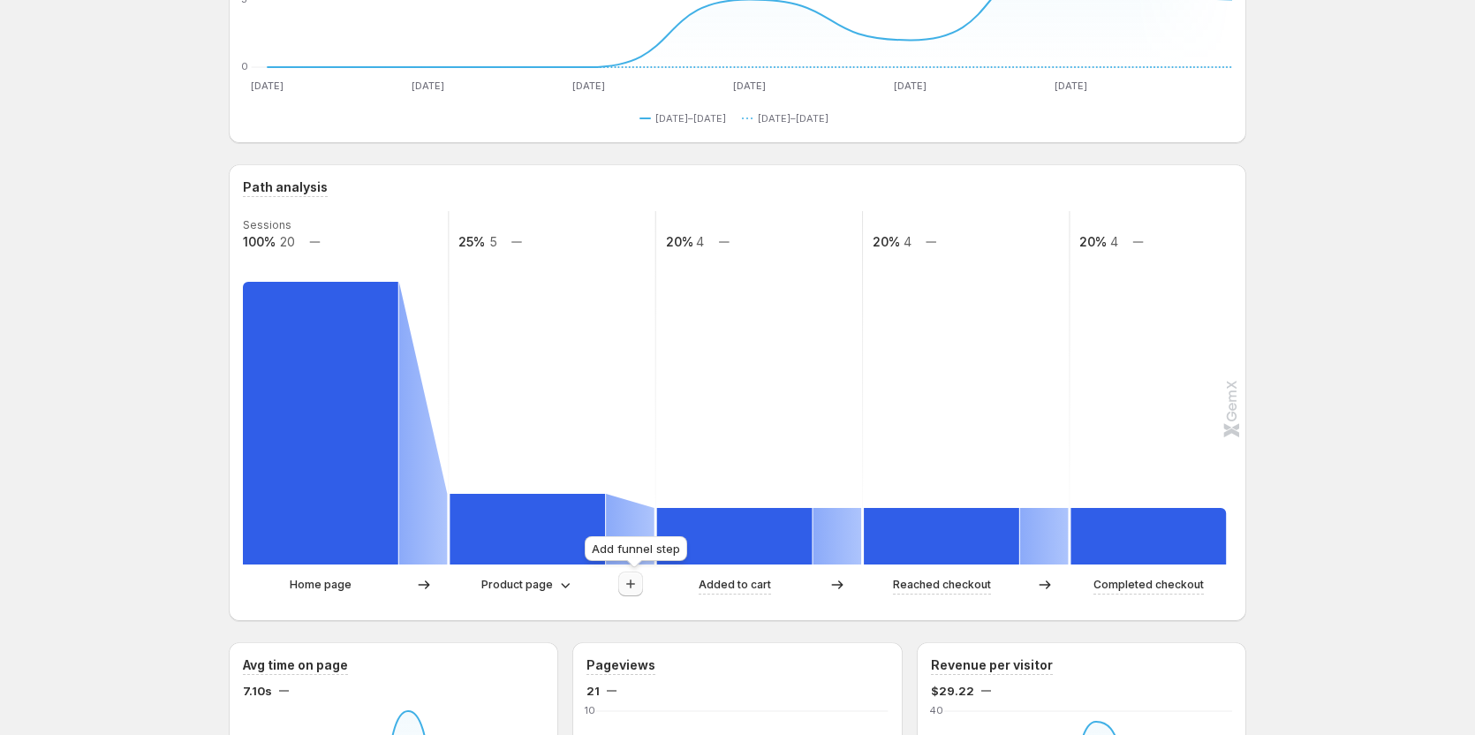
click at [638, 584] on icon "button" at bounding box center [631, 584] width 18 height 18
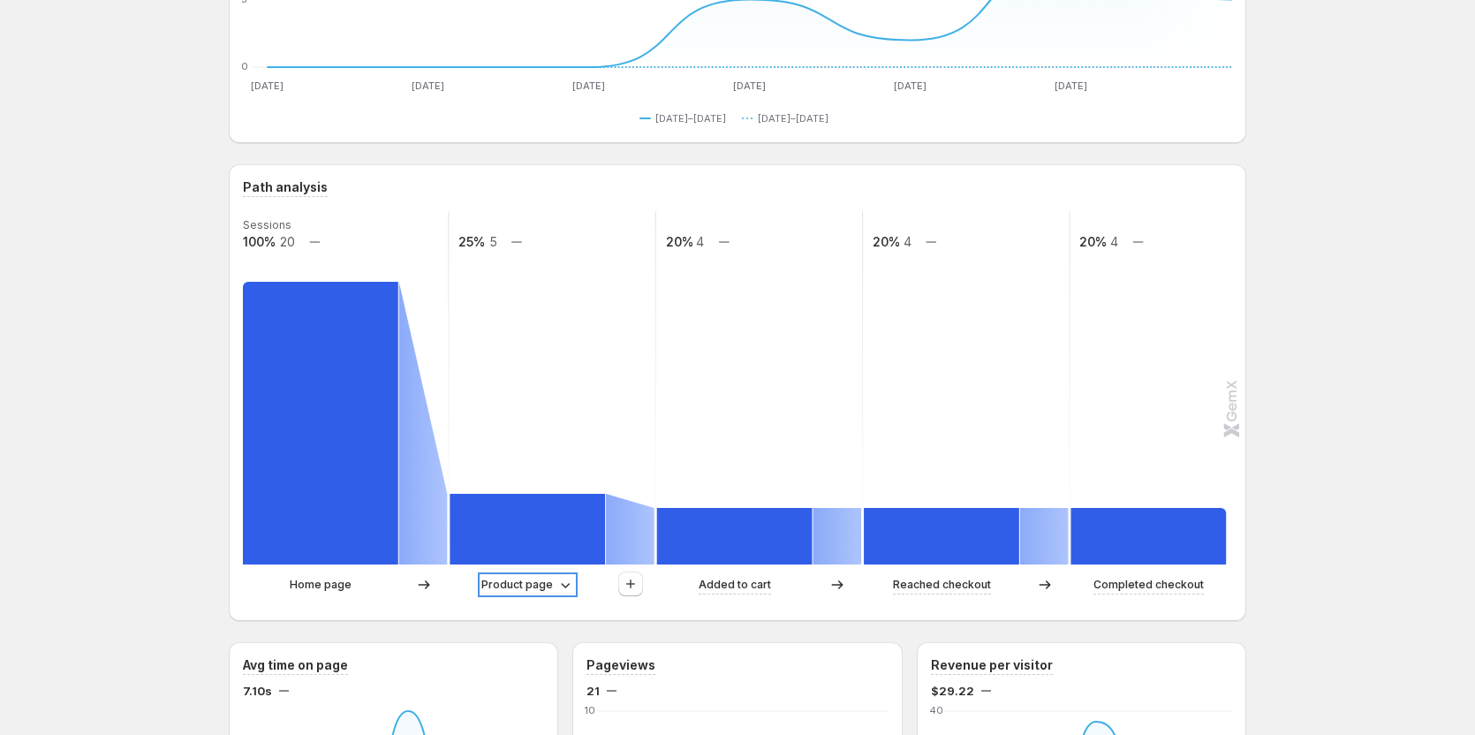
click at [557, 584] on div "Product page" at bounding box center [527, 585] width 93 height 18
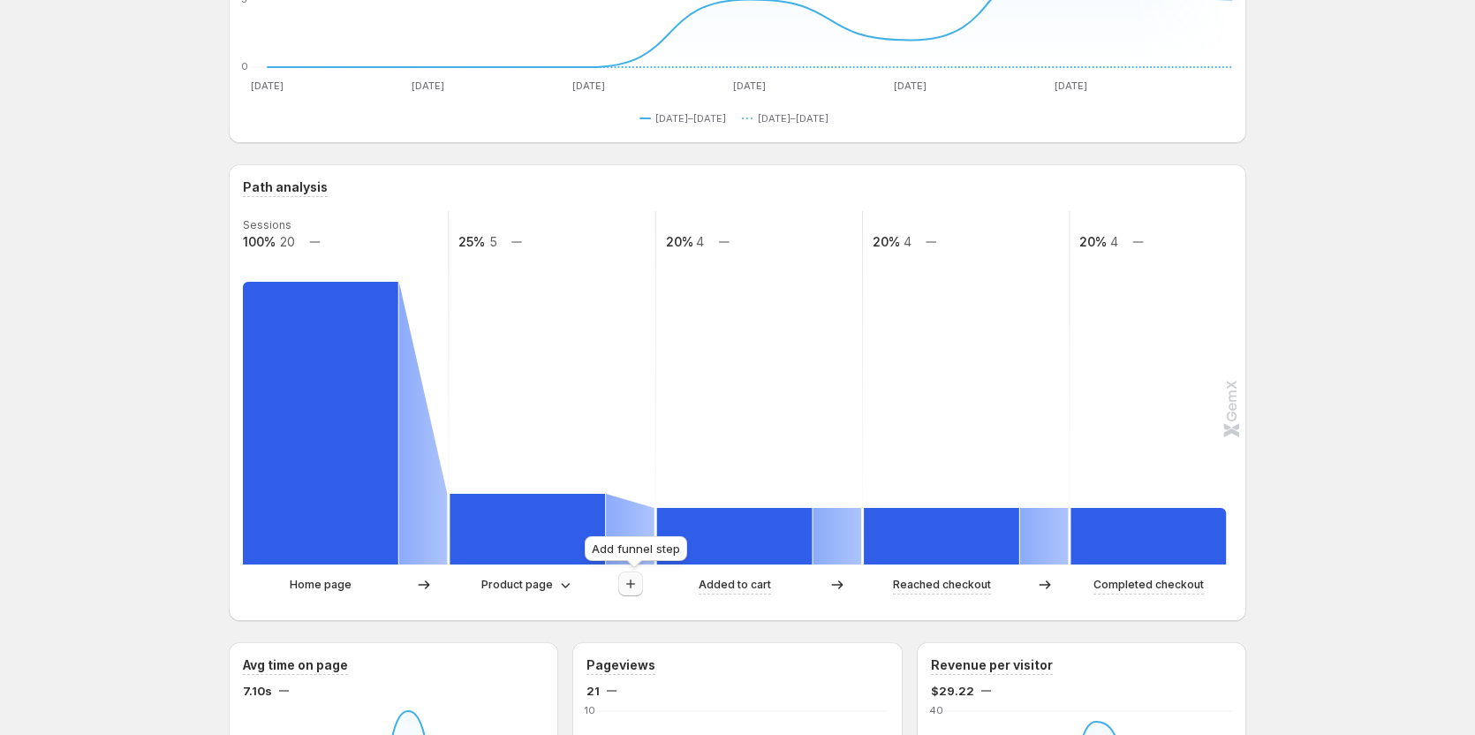
click at [632, 579] on icon "button" at bounding box center [631, 584] width 18 height 18
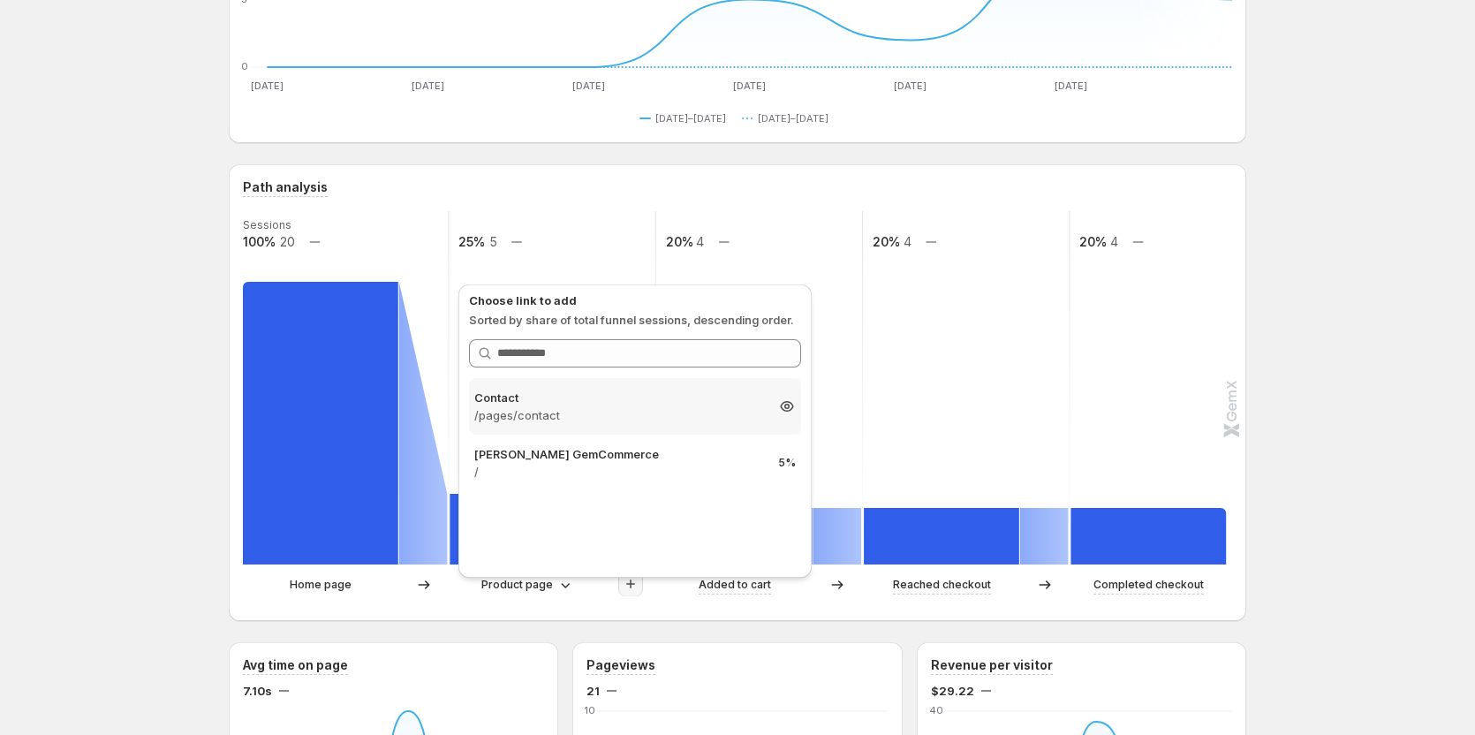
click at [693, 400] on p "Contact" at bounding box center [619, 398] width 290 height 18
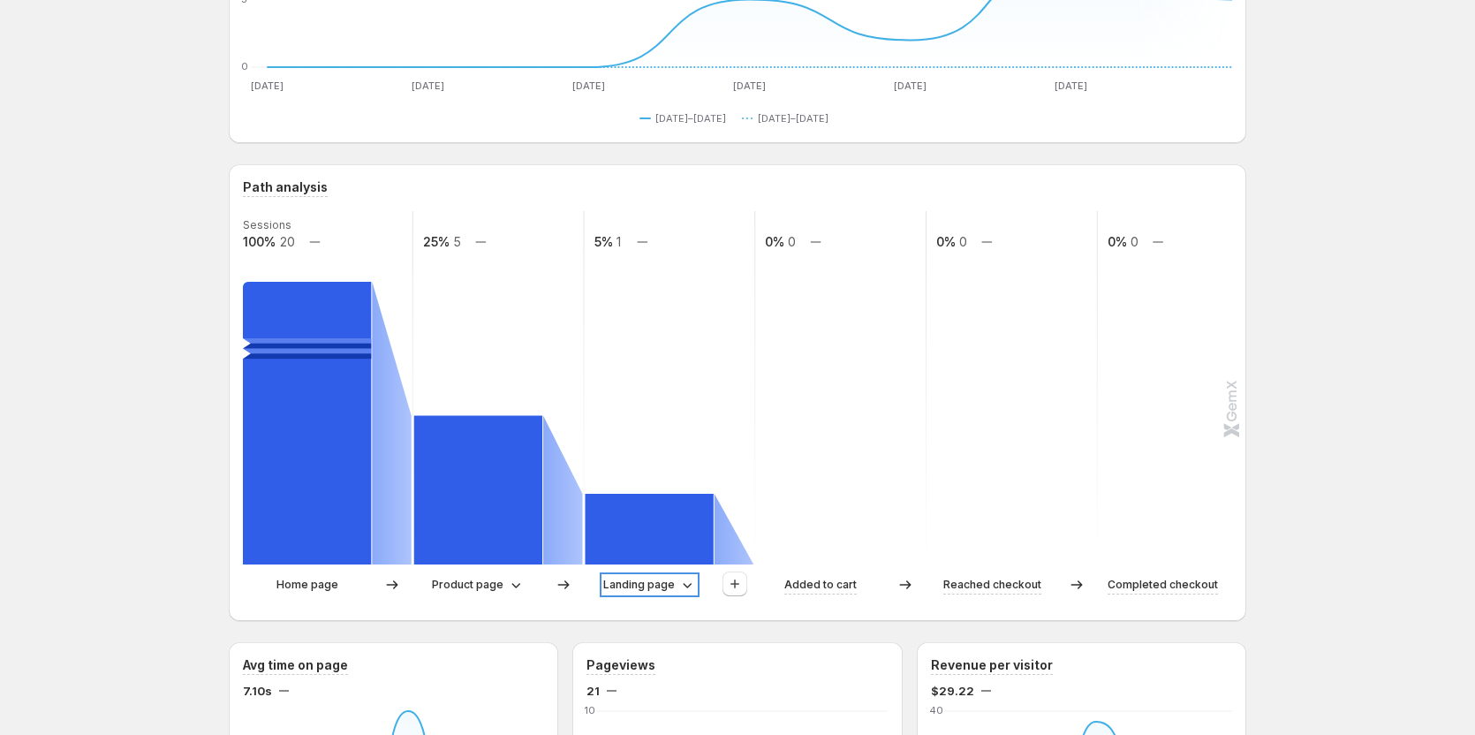
click at [645, 578] on p "Landing page" at bounding box center [639, 585] width 72 height 18
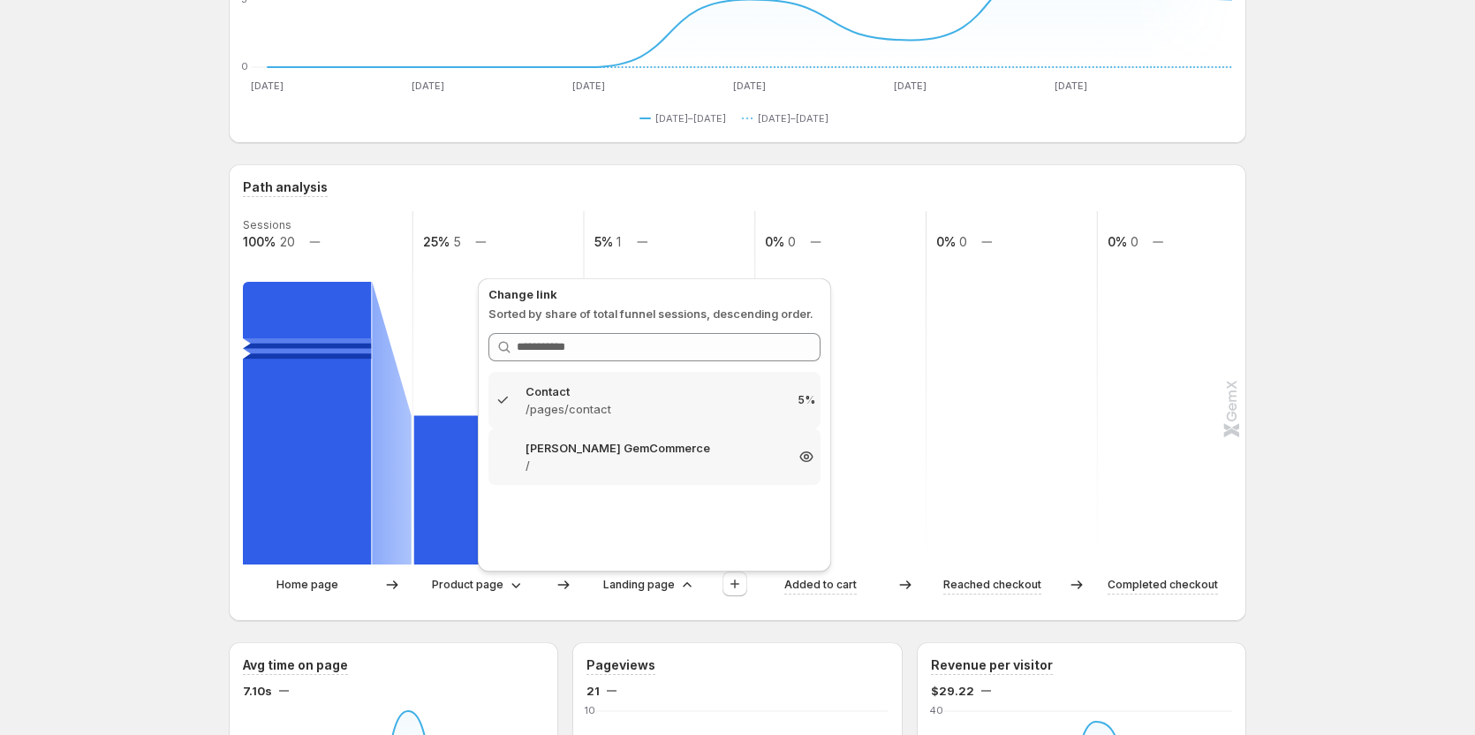
click at [647, 464] on p "/" at bounding box center [655, 466] width 258 height 18
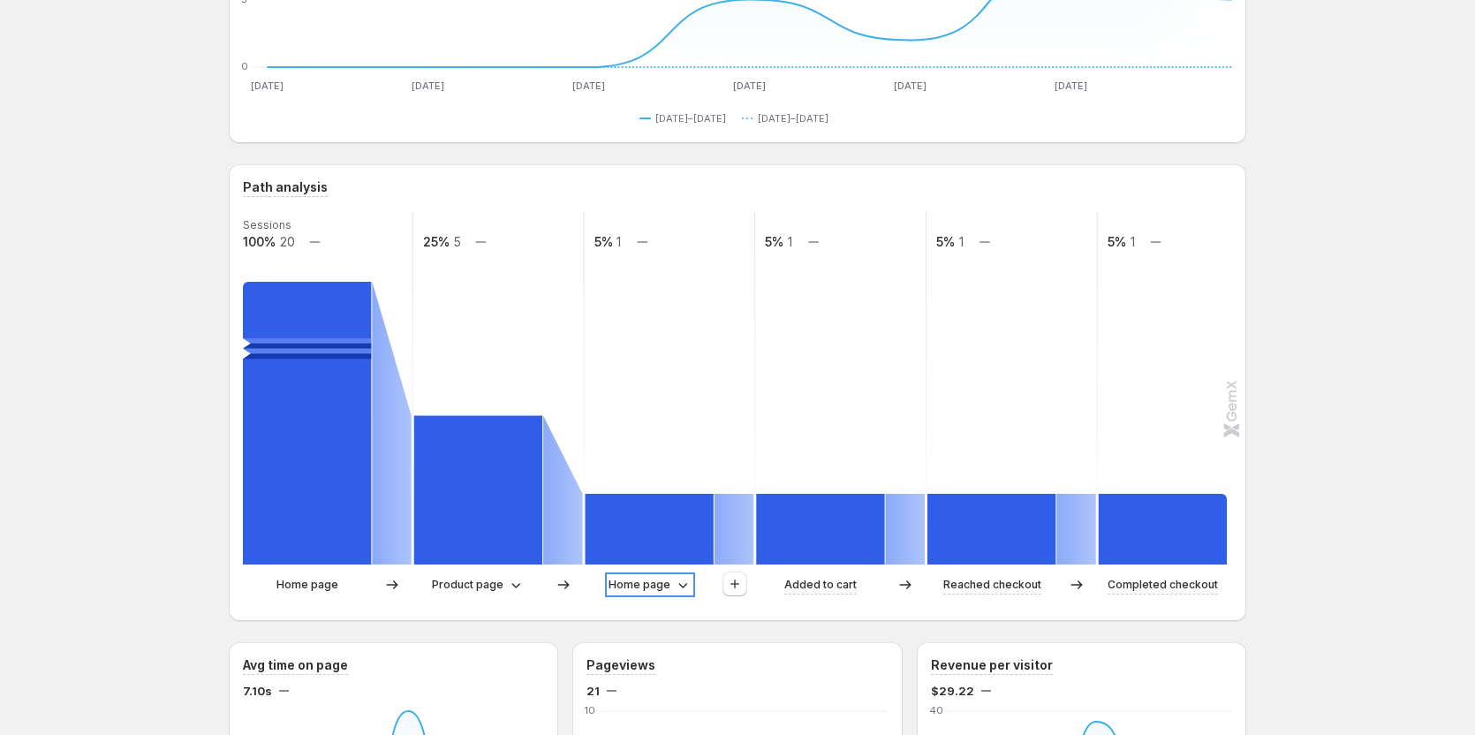
click at [658, 587] on p "Home page" at bounding box center [640, 585] width 62 height 18
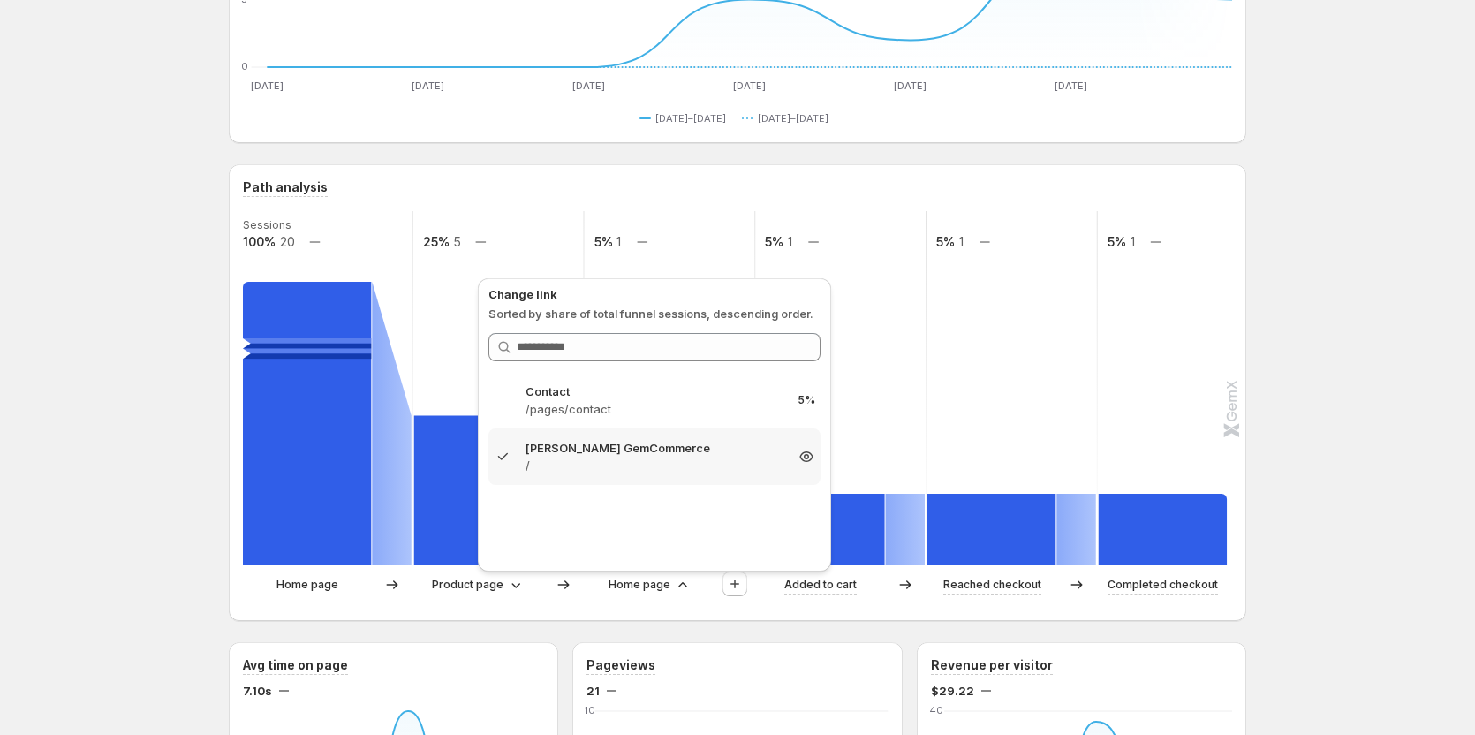
click at [696, 470] on p "/" at bounding box center [655, 466] width 258 height 18
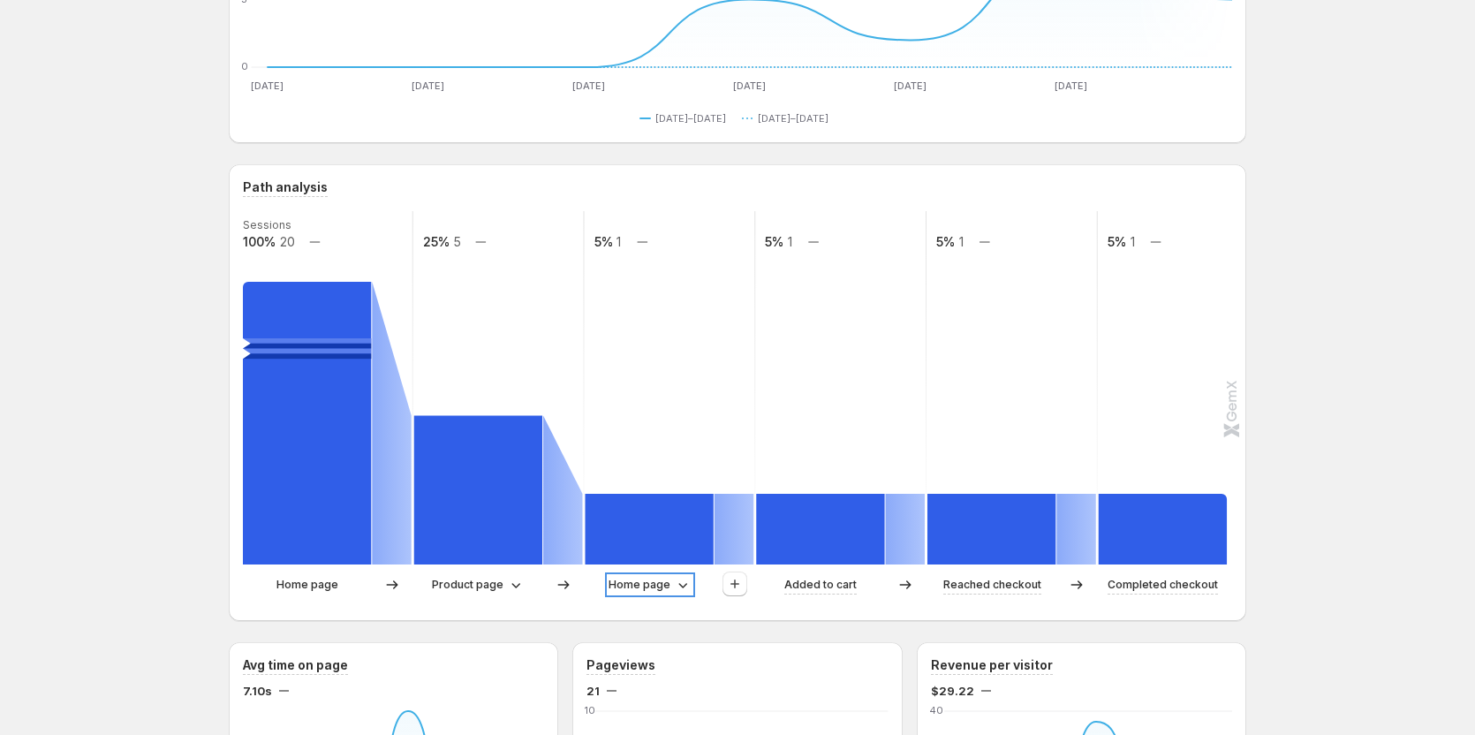
click at [647, 584] on p "Home page" at bounding box center [640, 585] width 62 height 18
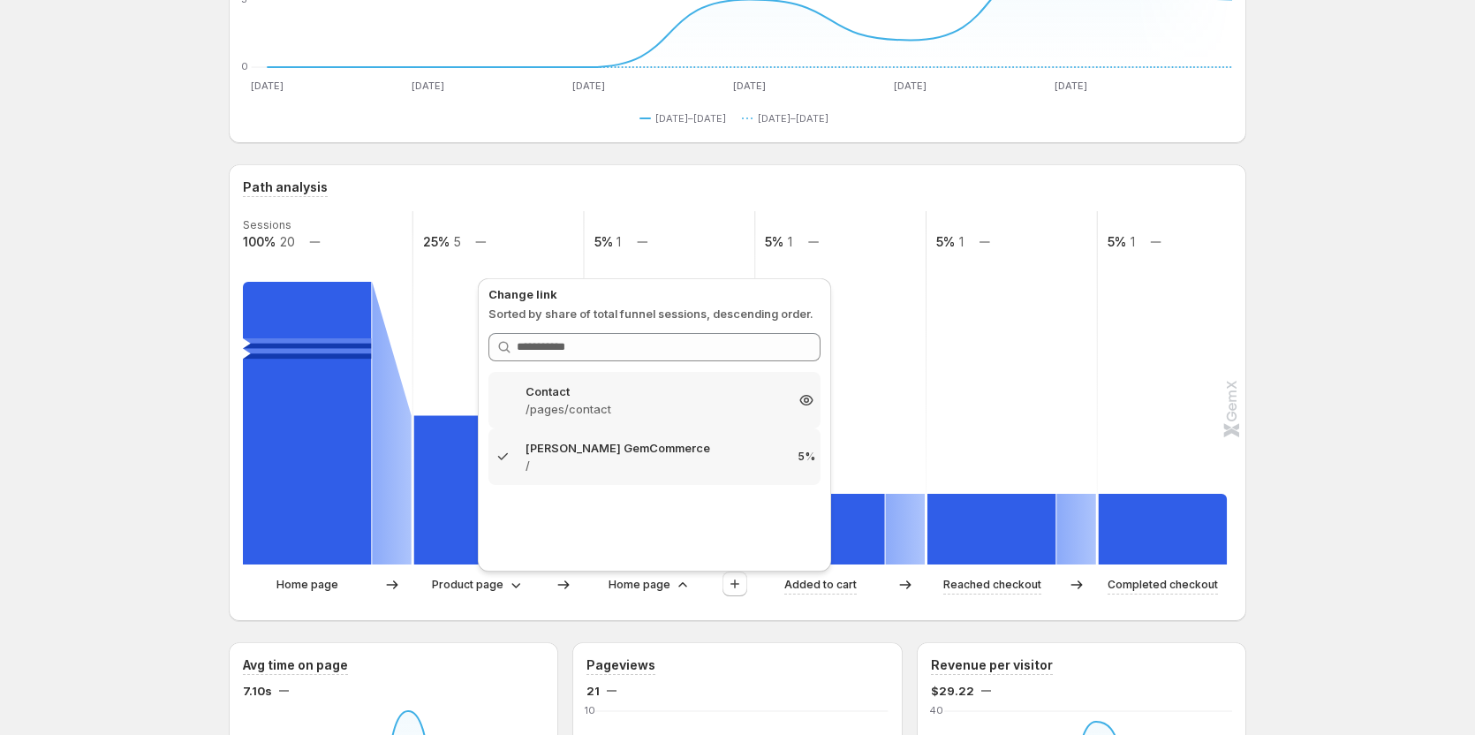
click at [664, 403] on p "/pages/contact" at bounding box center [655, 409] width 258 height 18
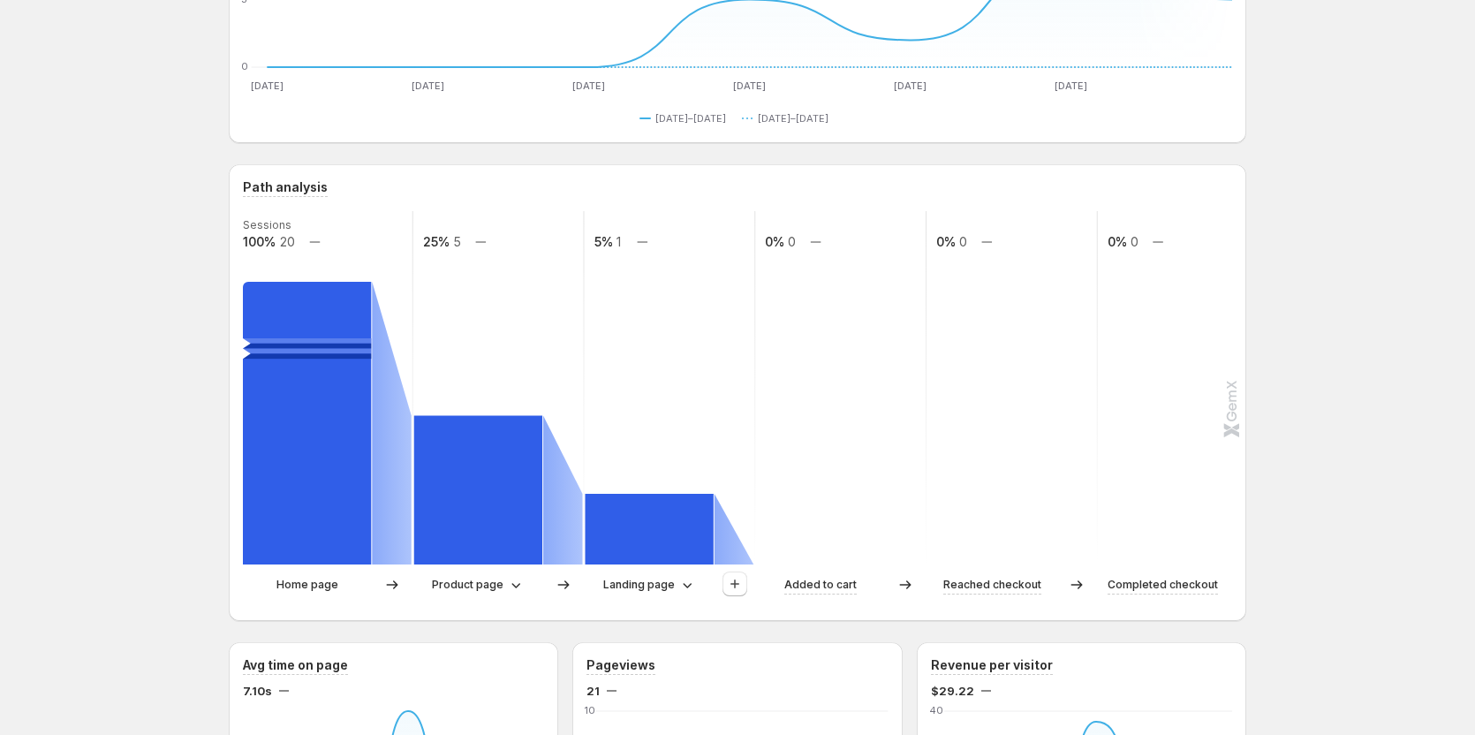
click at [492, 598] on div "Home page Product page Landing page Added to cart Reached checkout Completed ch…" at bounding box center [736, 589] width 986 height 35
click at [496, 590] on p "Product page" at bounding box center [468, 585] width 72 height 18
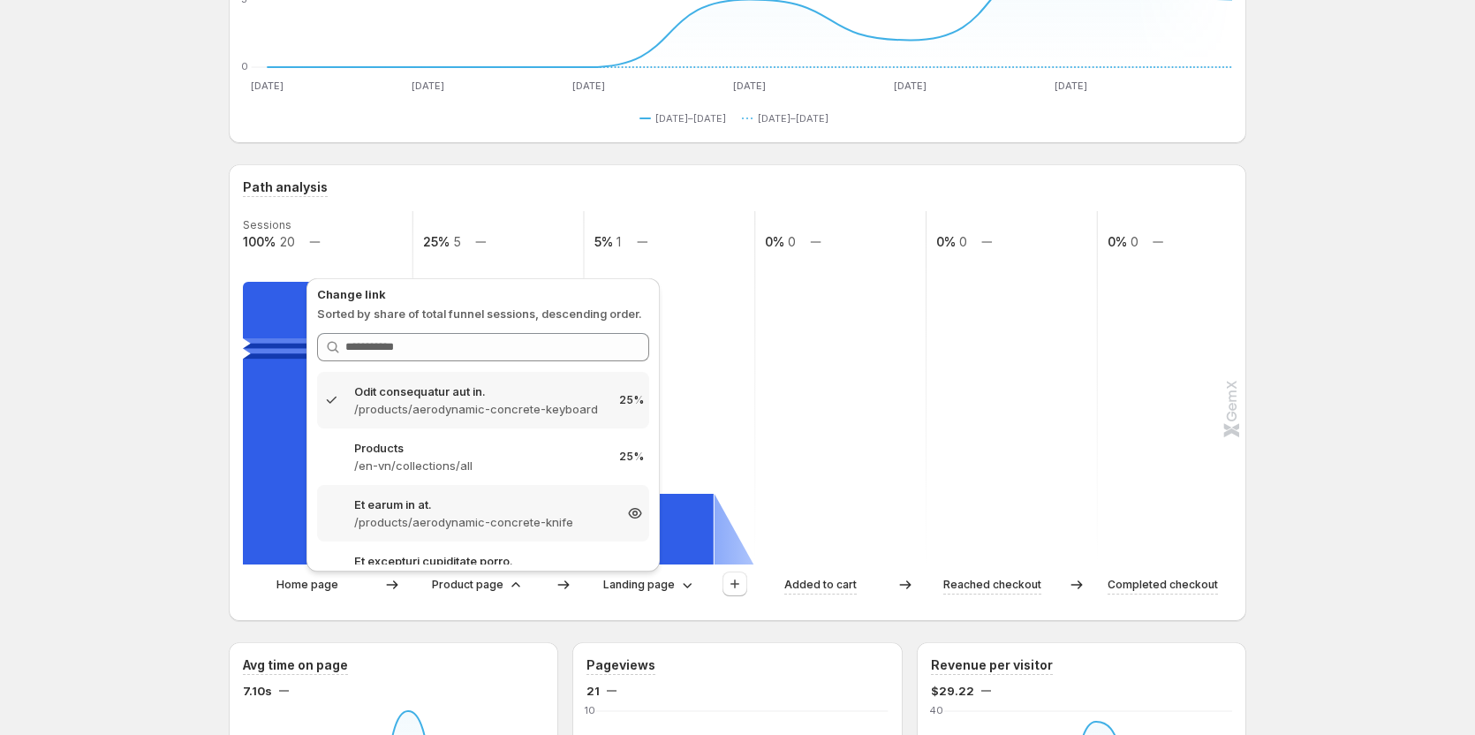
click at [469, 508] on p "Et earum in at." at bounding box center [483, 505] width 258 height 18
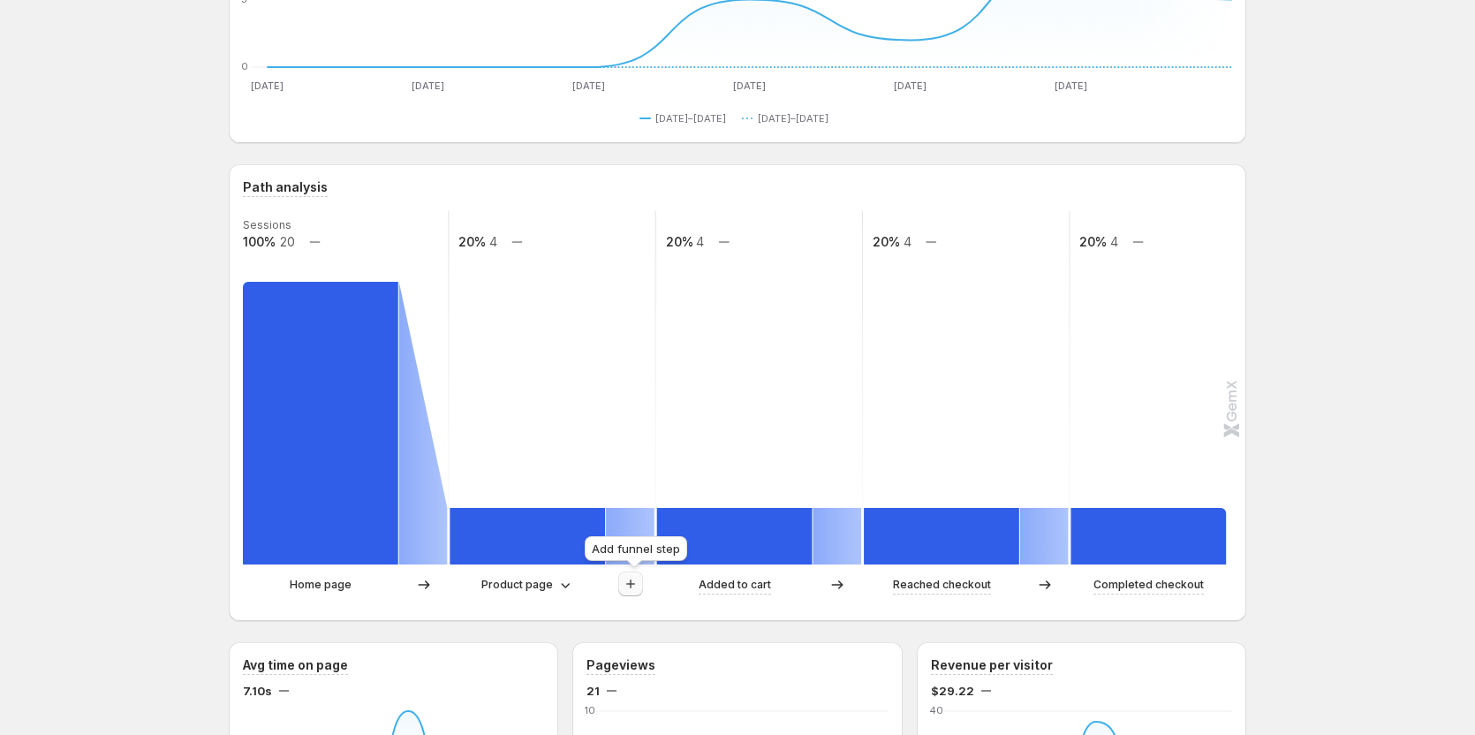
click at [631, 580] on icon "button" at bounding box center [631, 584] width 18 height 18
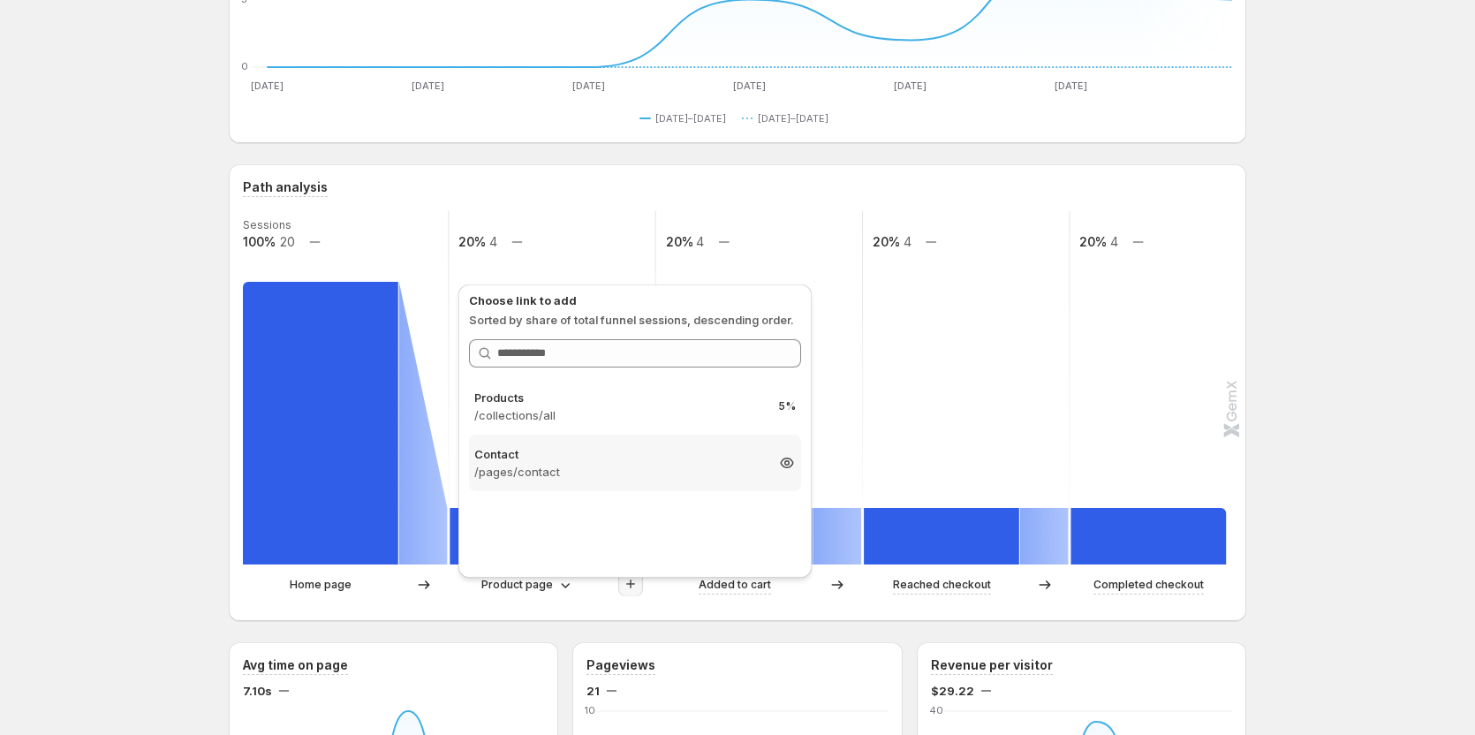
click at [647, 460] on p "Contact" at bounding box center [619, 454] width 290 height 18
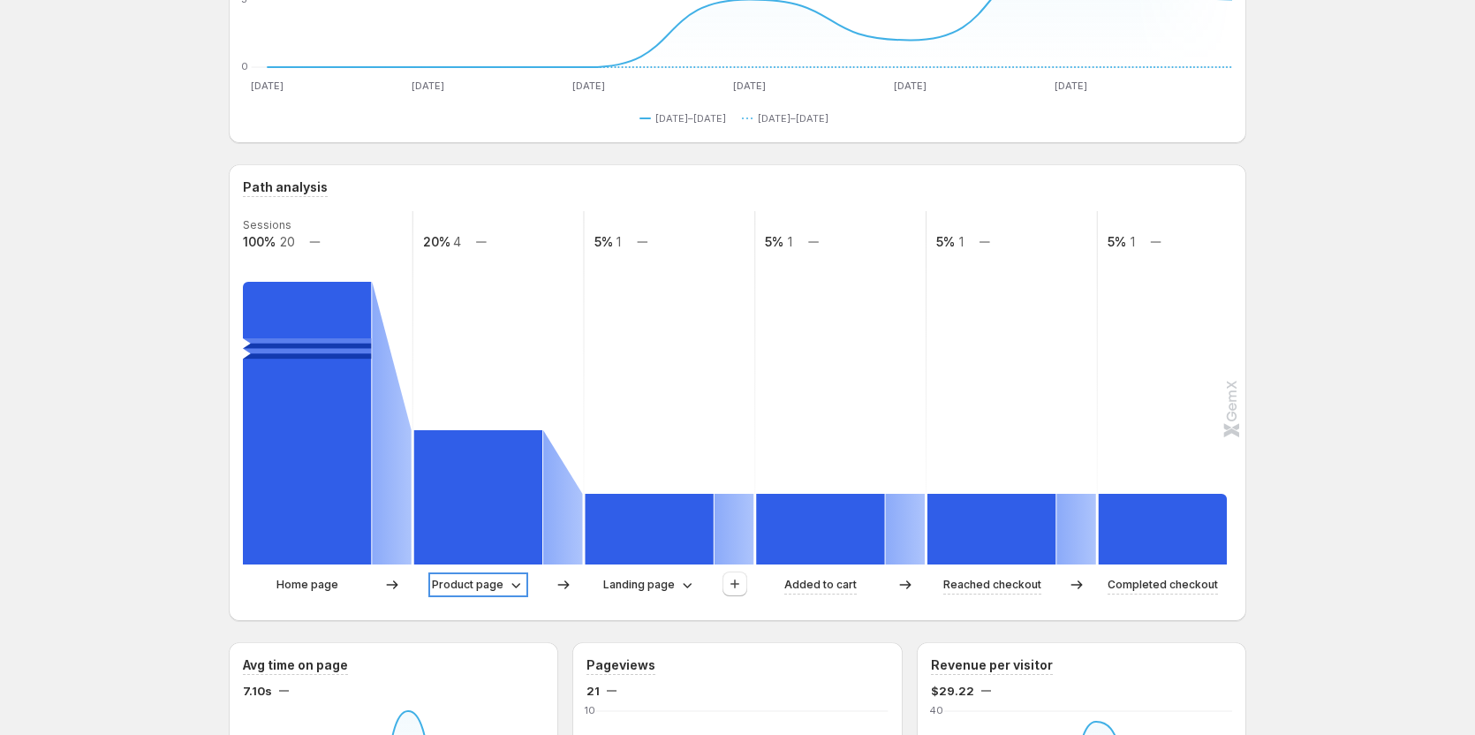
click at [504, 579] on p "Product page" at bounding box center [468, 585] width 72 height 18
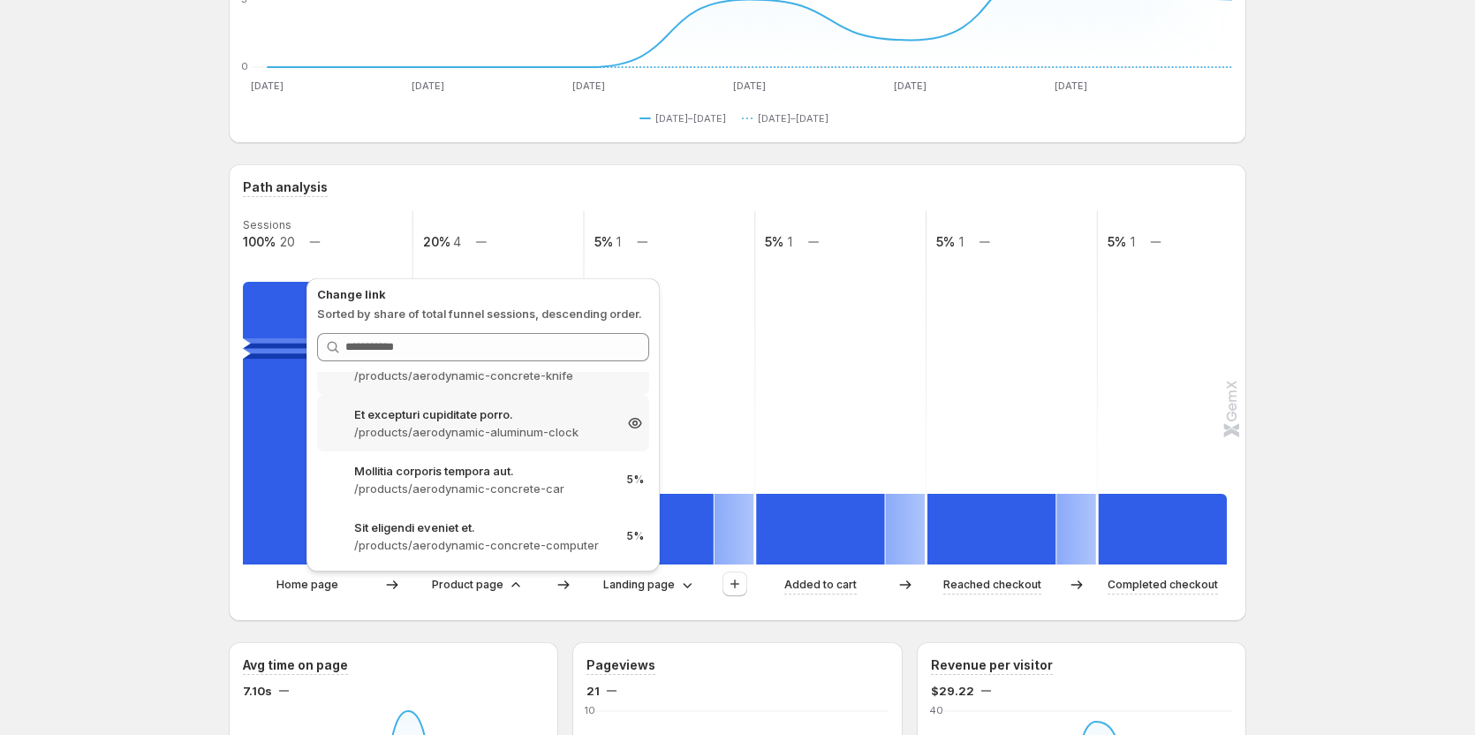
click at [461, 444] on div "Et excepturi cupiditate porro. /products/aerodynamic-aluminum-clock 5%" at bounding box center [483, 423] width 332 height 57
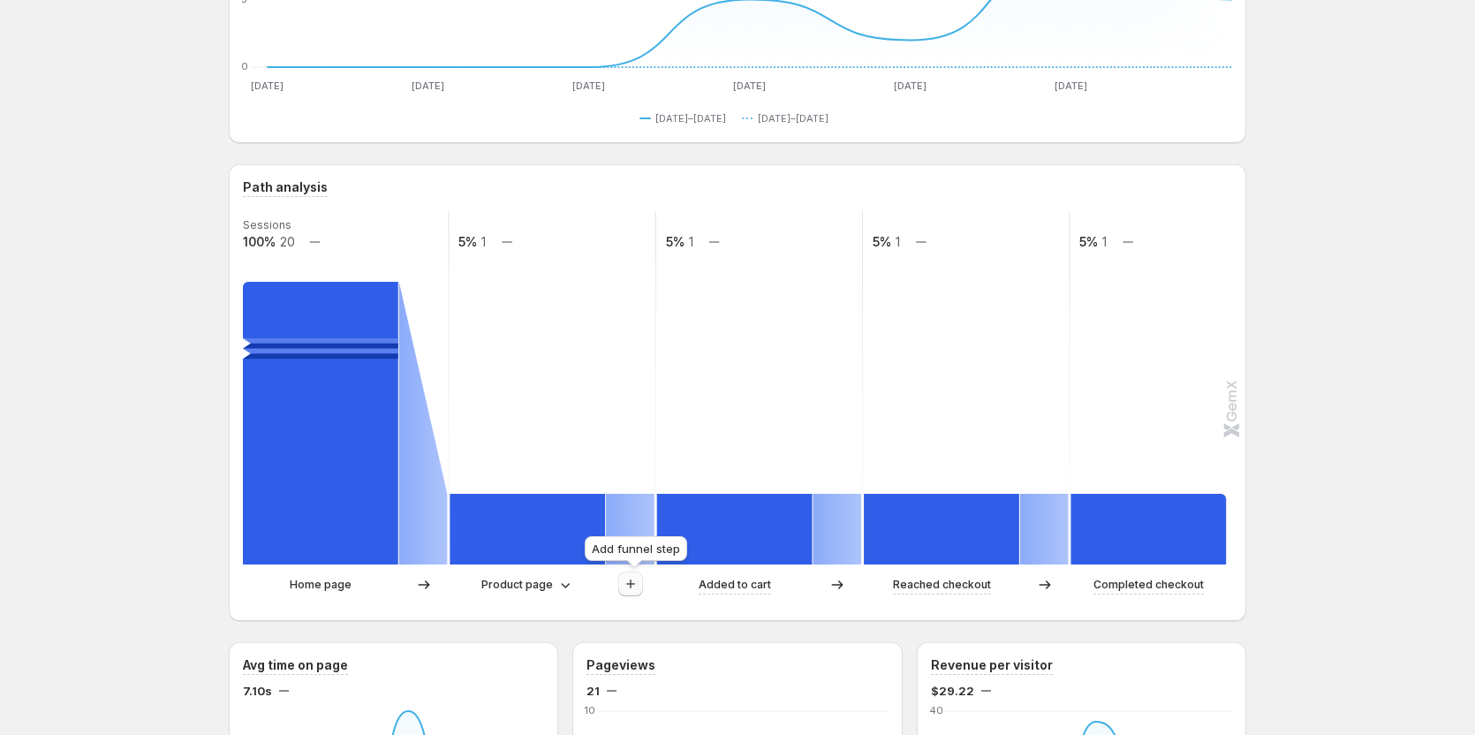
click at [639, 575] on button "button" at bounding box center [630, 584] width 25 height 25
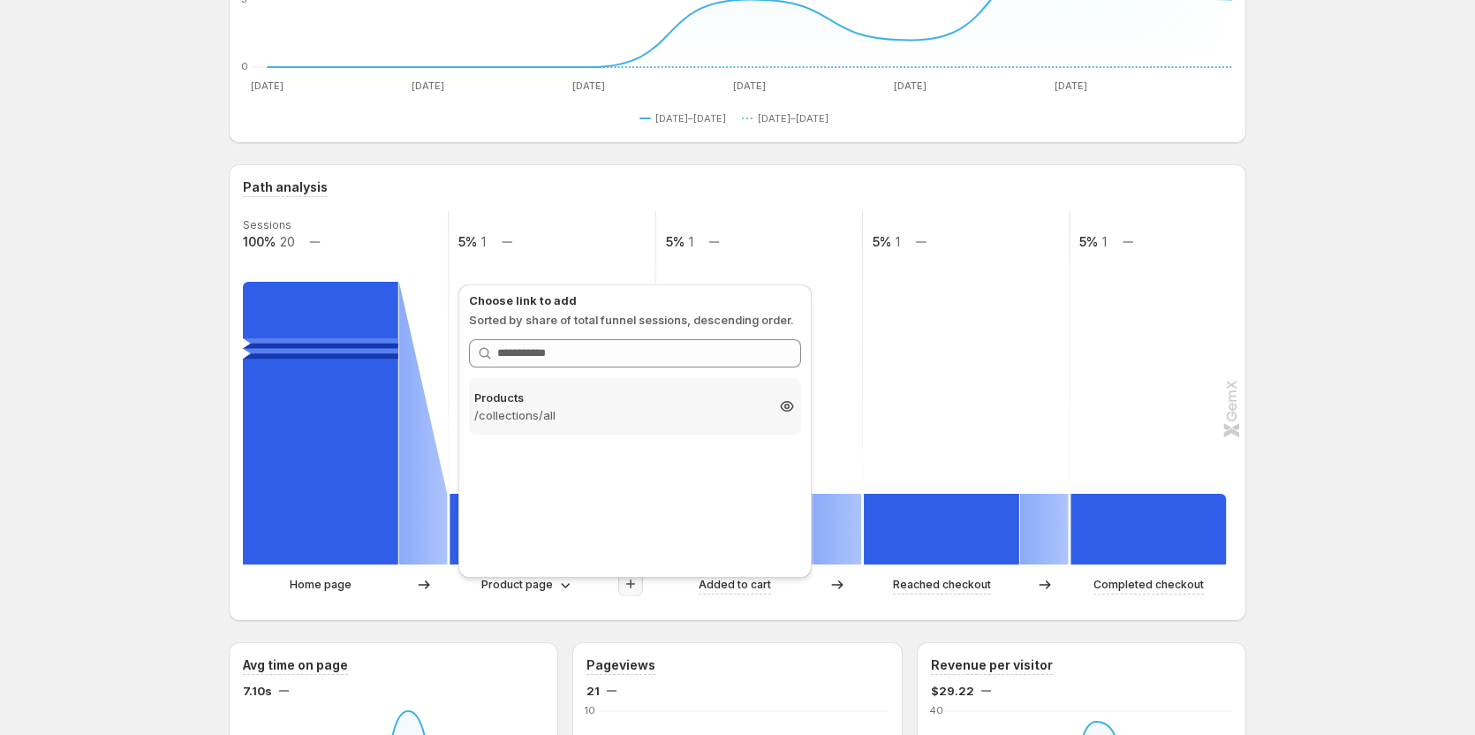
click at [661, 409] on p "/collections/all" at bounding box center [619, 415] width 290 height 18
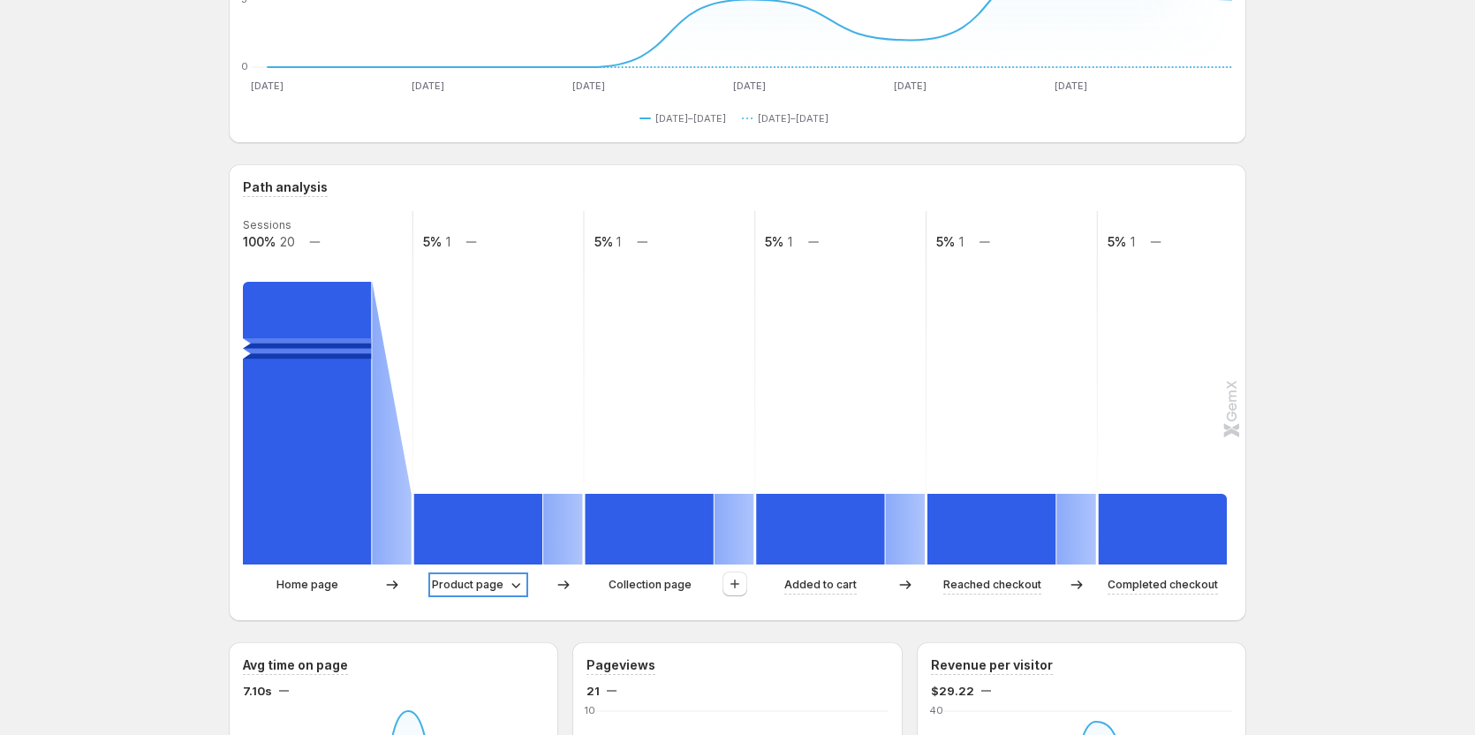
click at [525, 586] on icon at bounding box center [516, 585] width 18 height 18
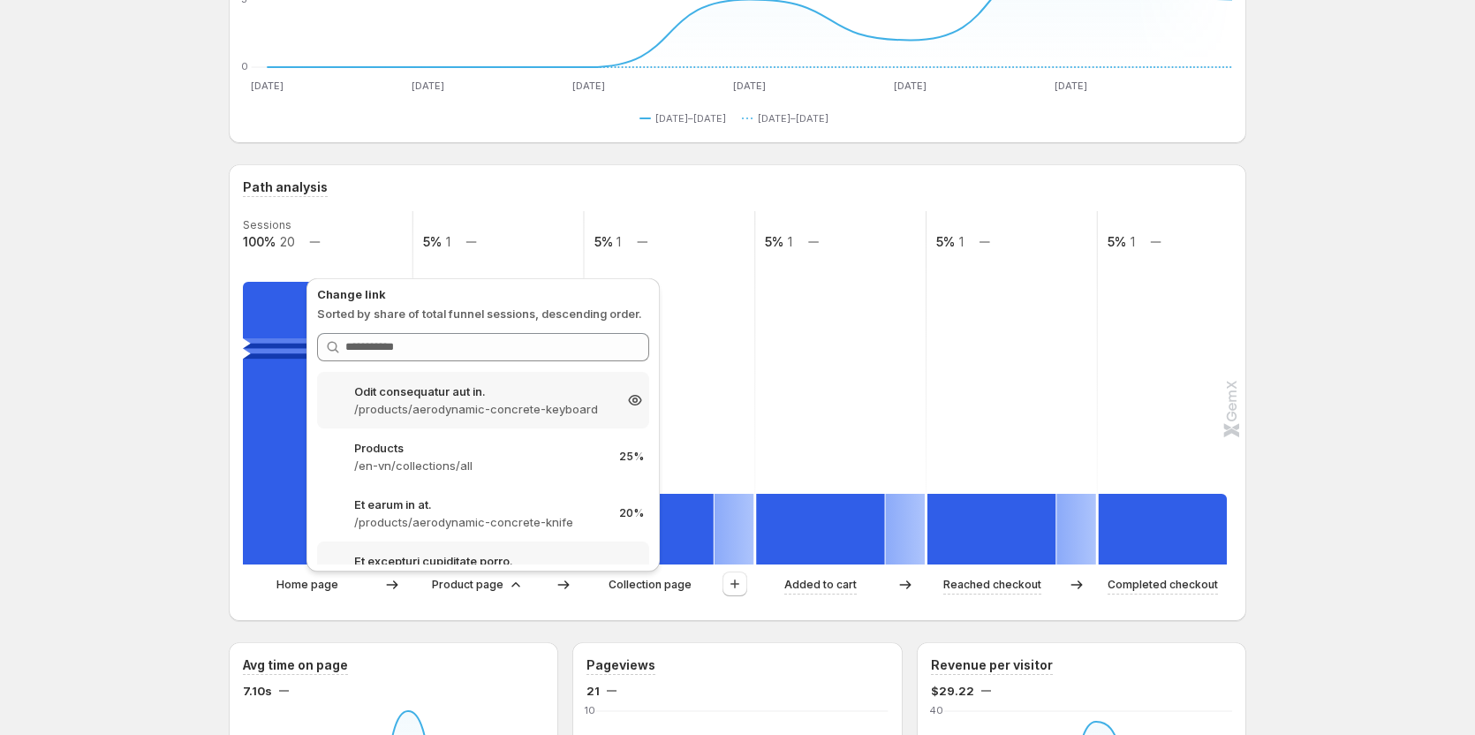
click at [511, 413] on p "/products/aerodynamic-concrete-keyboard" at bounding box center [483, 409] width 258 height 18
